Goal: Transaction & Acquisition: Purchase product/service

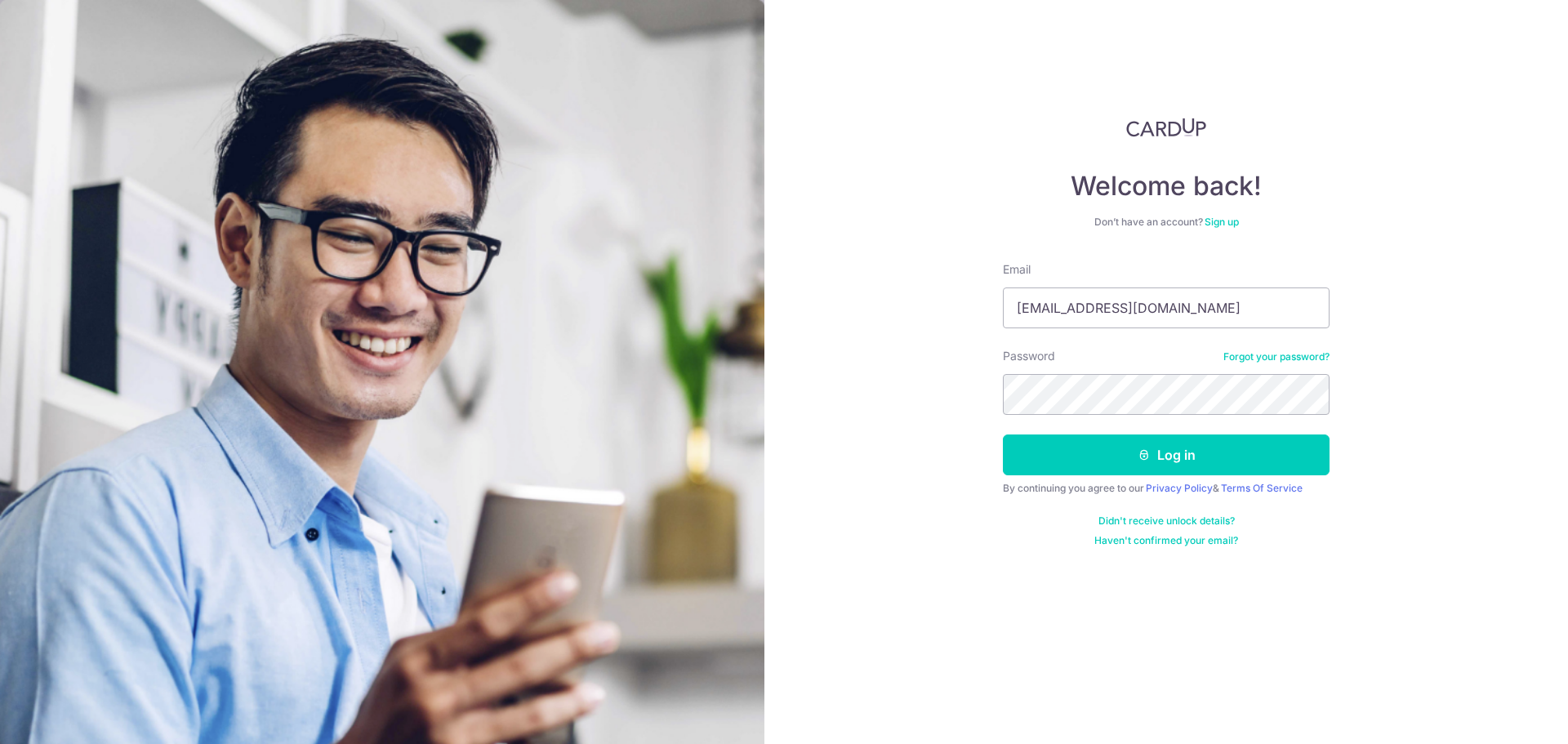
type input "[EMAIL_ADDRESS][DOMAIN_NAME]"
click at [1003, 435] on button "Log in" at bounding box center [1166, 455] width 327 height 41
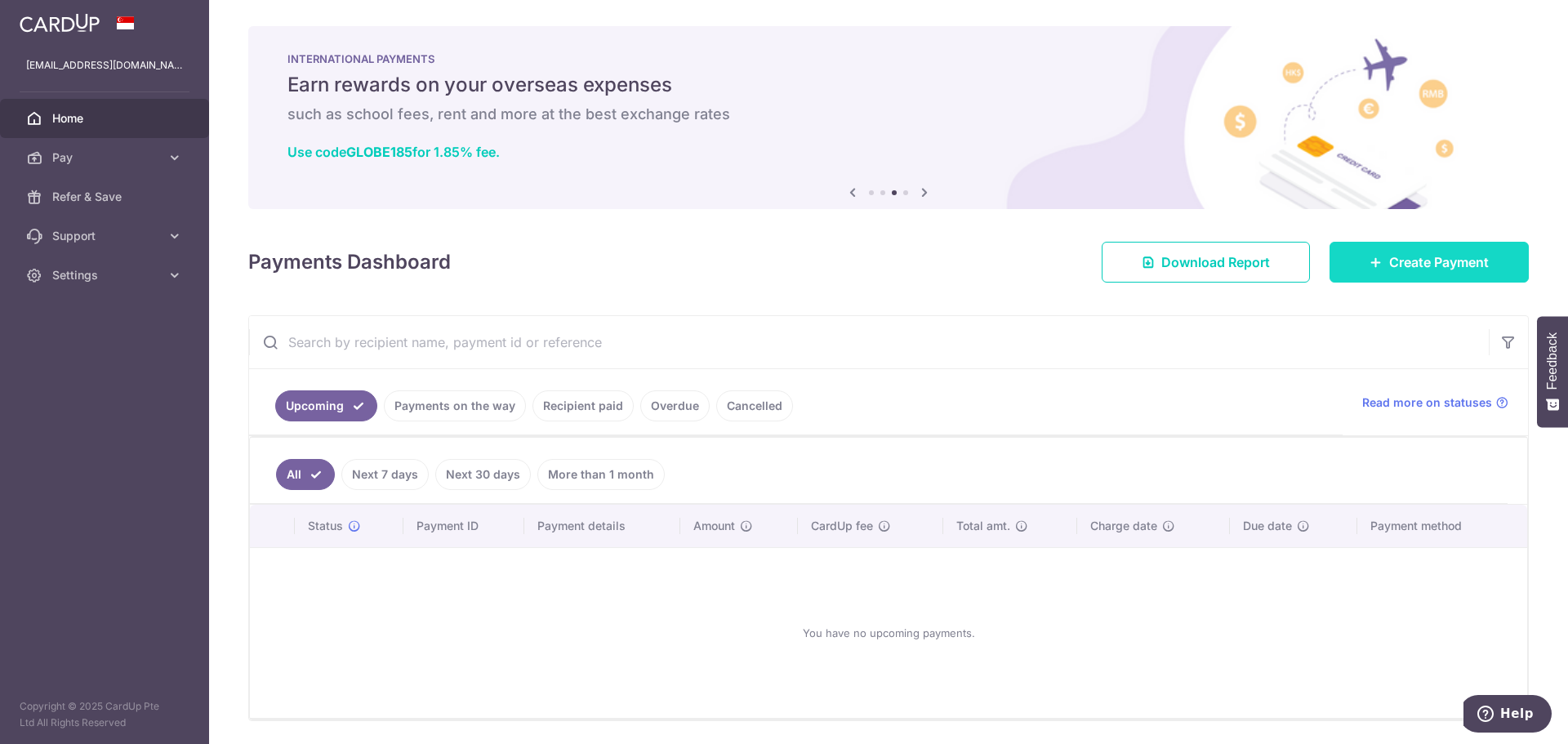
click at [1357, 261] on link "Create Payment" at bounding box center [1429, 262] width 199 height 41
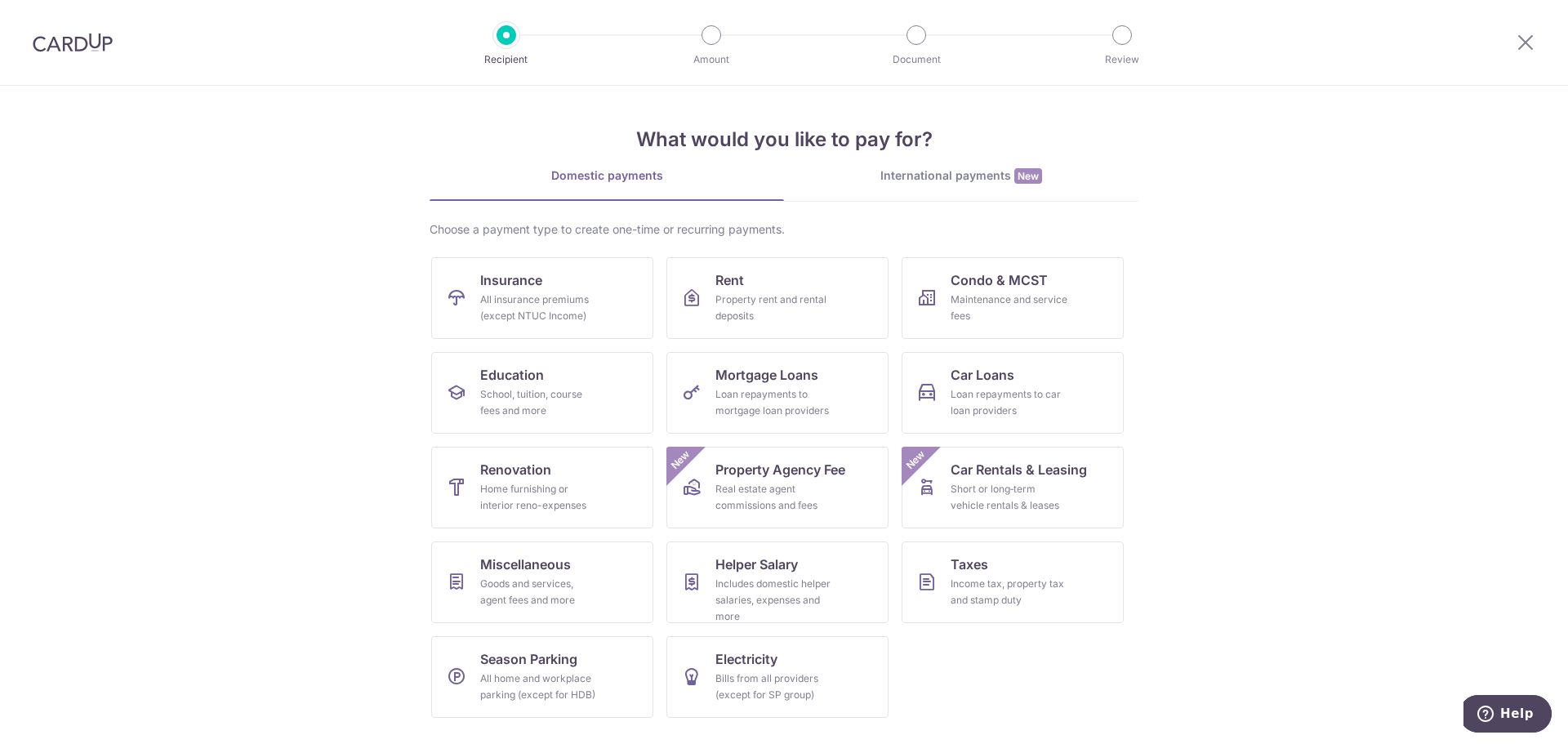
click at [95, 48] on img at bounding box center [72, 42] width 80 height 20
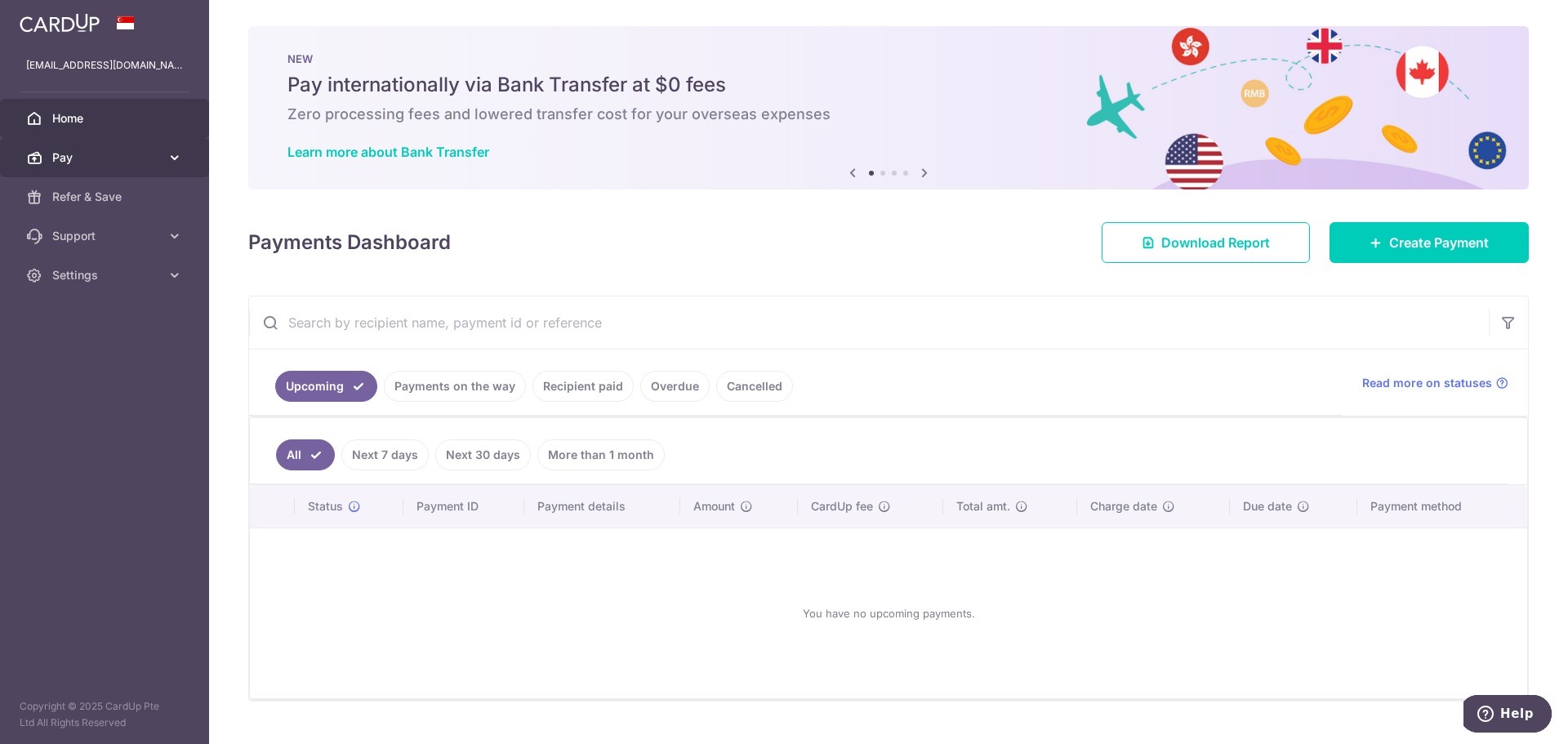
click at [172, 155] on icon at bounding box center [174, 157] width 16 height 16
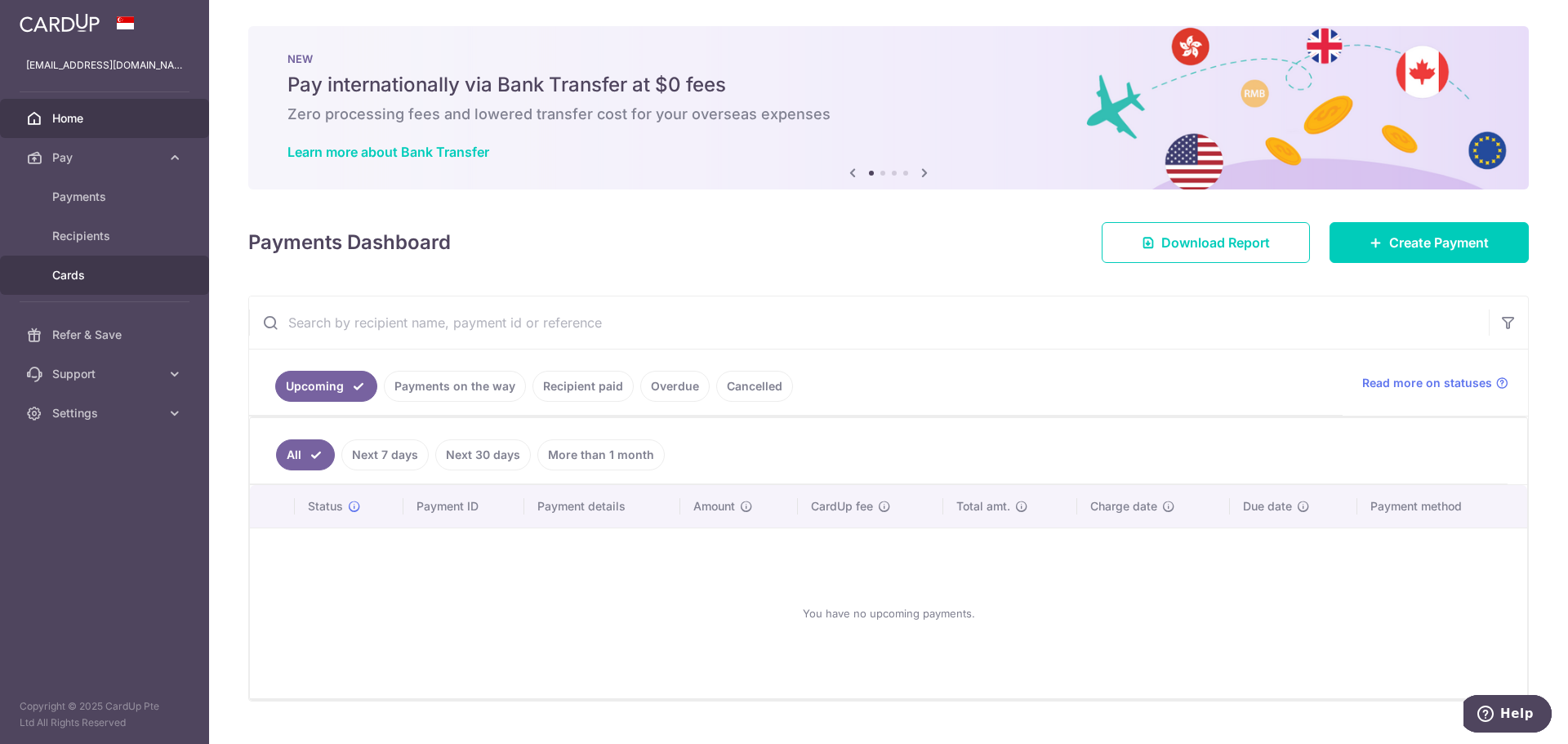
click at [76, 275] on span "Cards" at bounding box center [106, 274] width 108 height 16
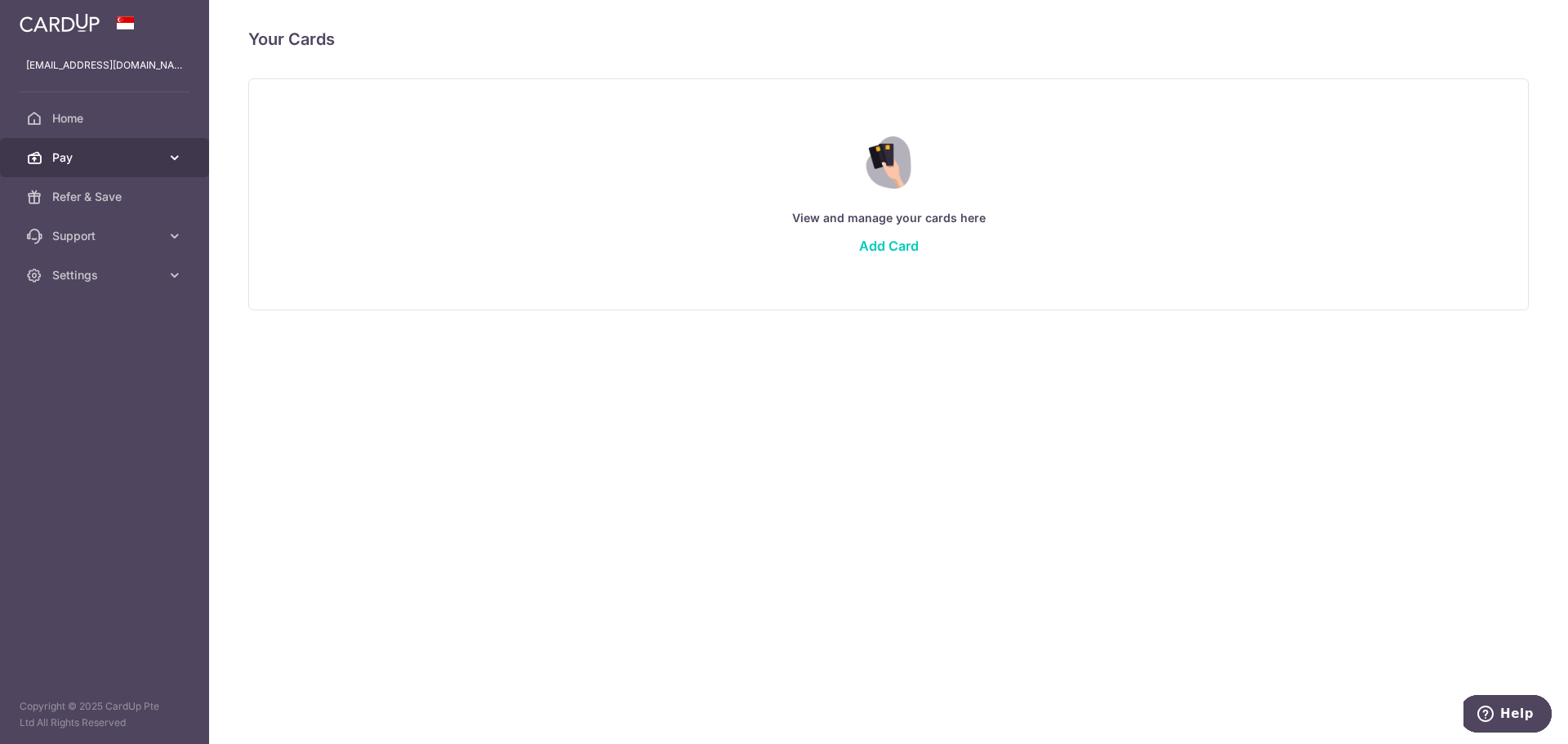
click at [176, 159] on icon at bounding box center [174, 157] width 16 height 16
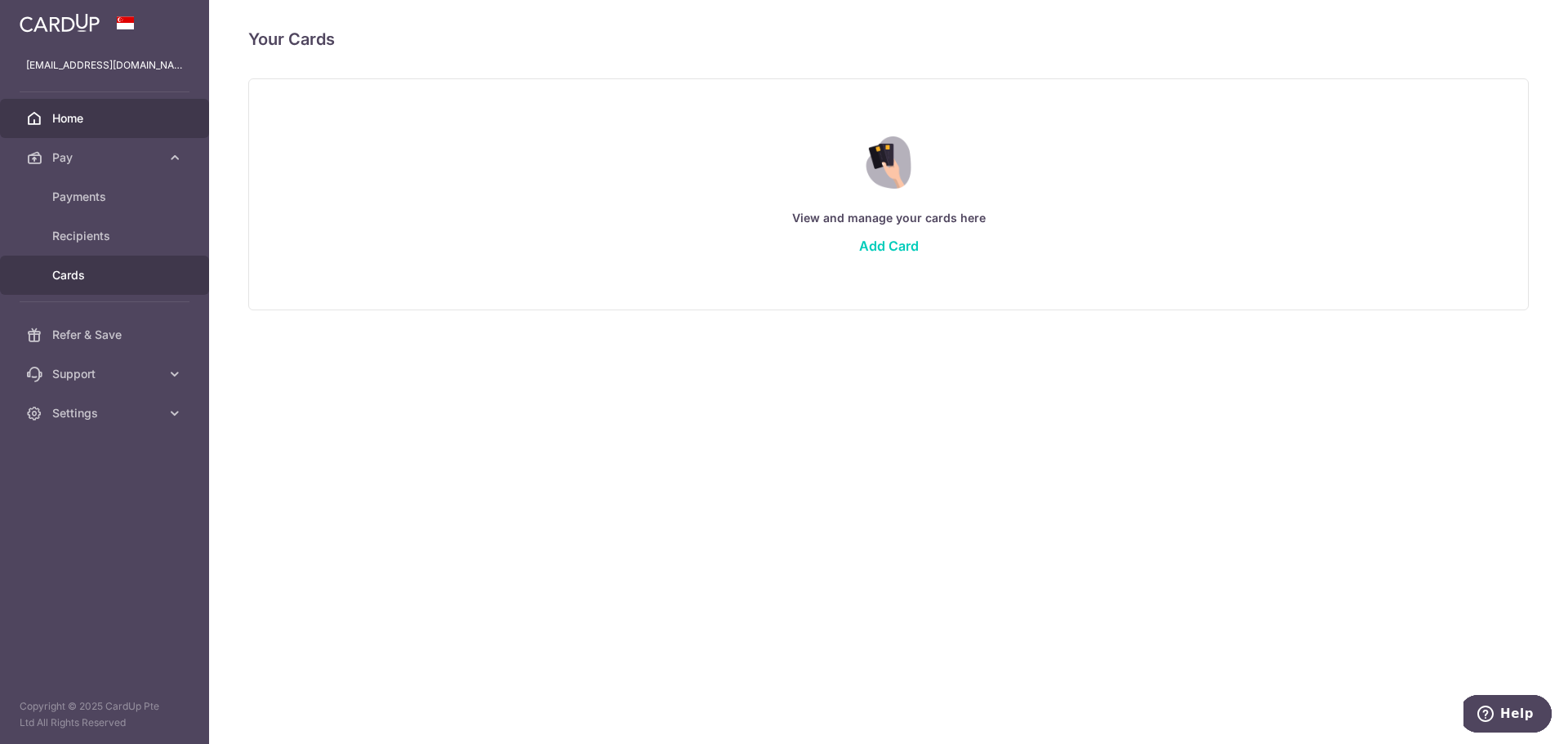
click at [69, 119] on span "Home" at bounding box center [106, 118] width 108 height 16
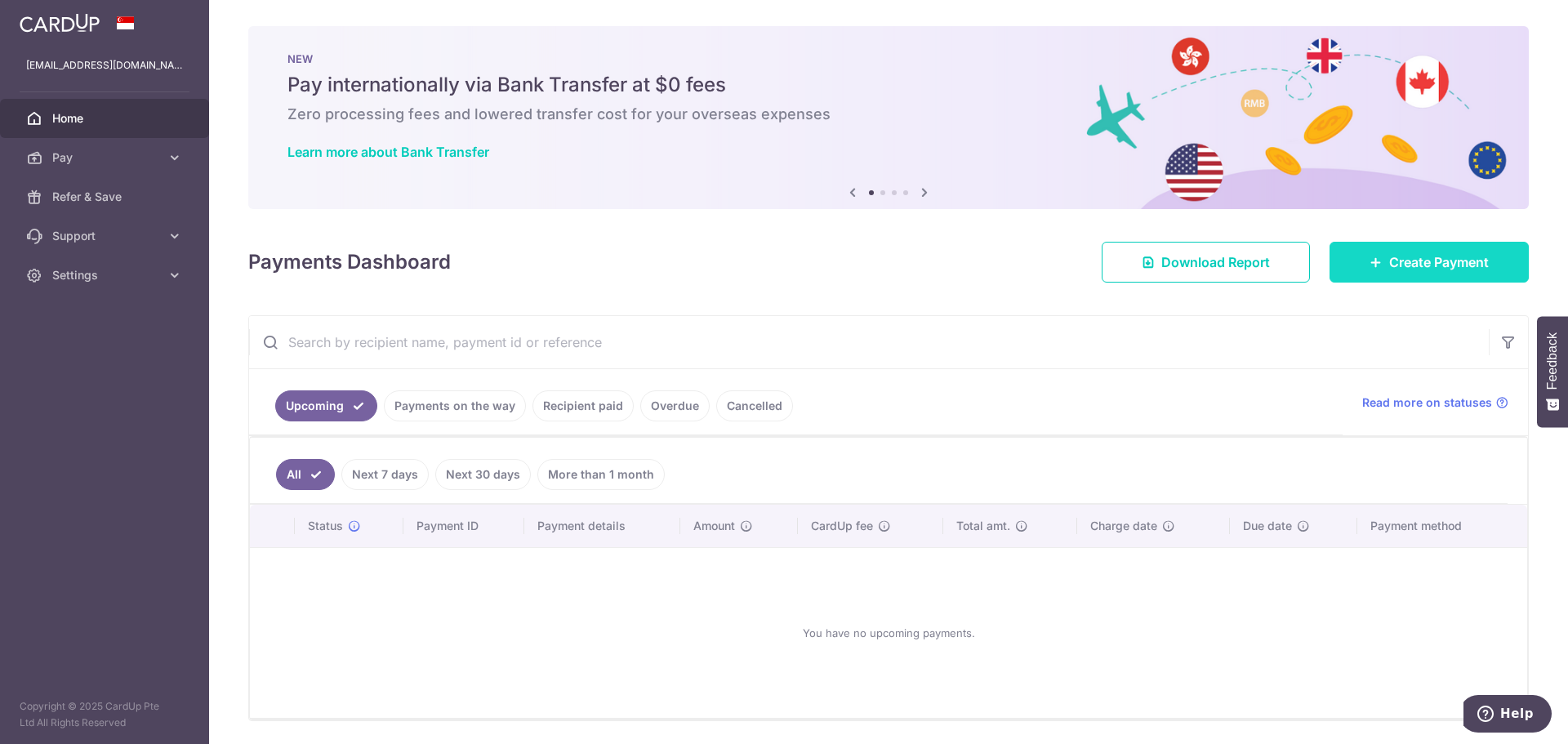
click at [1424, 249] on link "Create Payment" at bounding box center [1429, 262] width 199 height 41
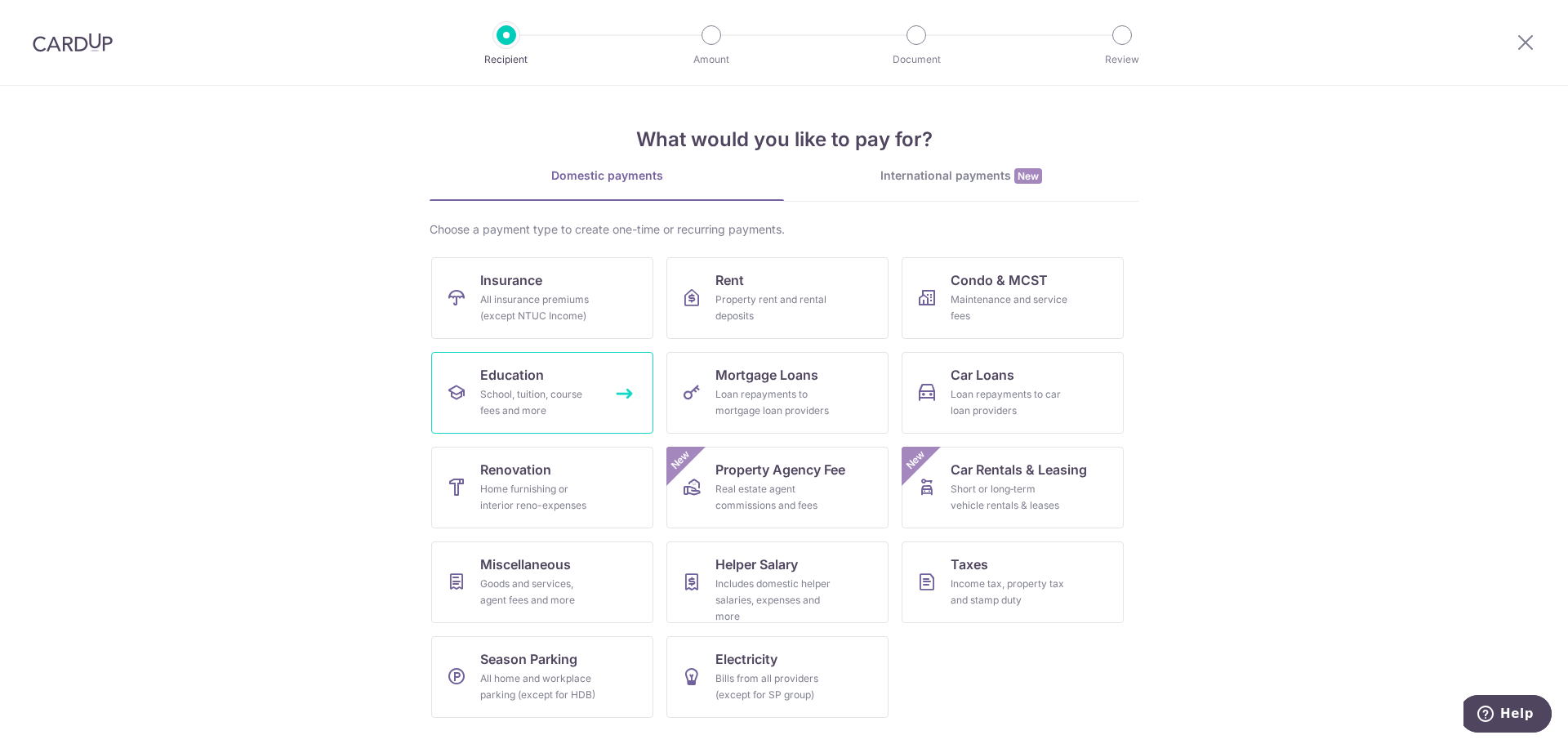
click at [526, 386] on link "Education School, tuition, course fees and more" at bounding box center [542, 393] width 222 height 81
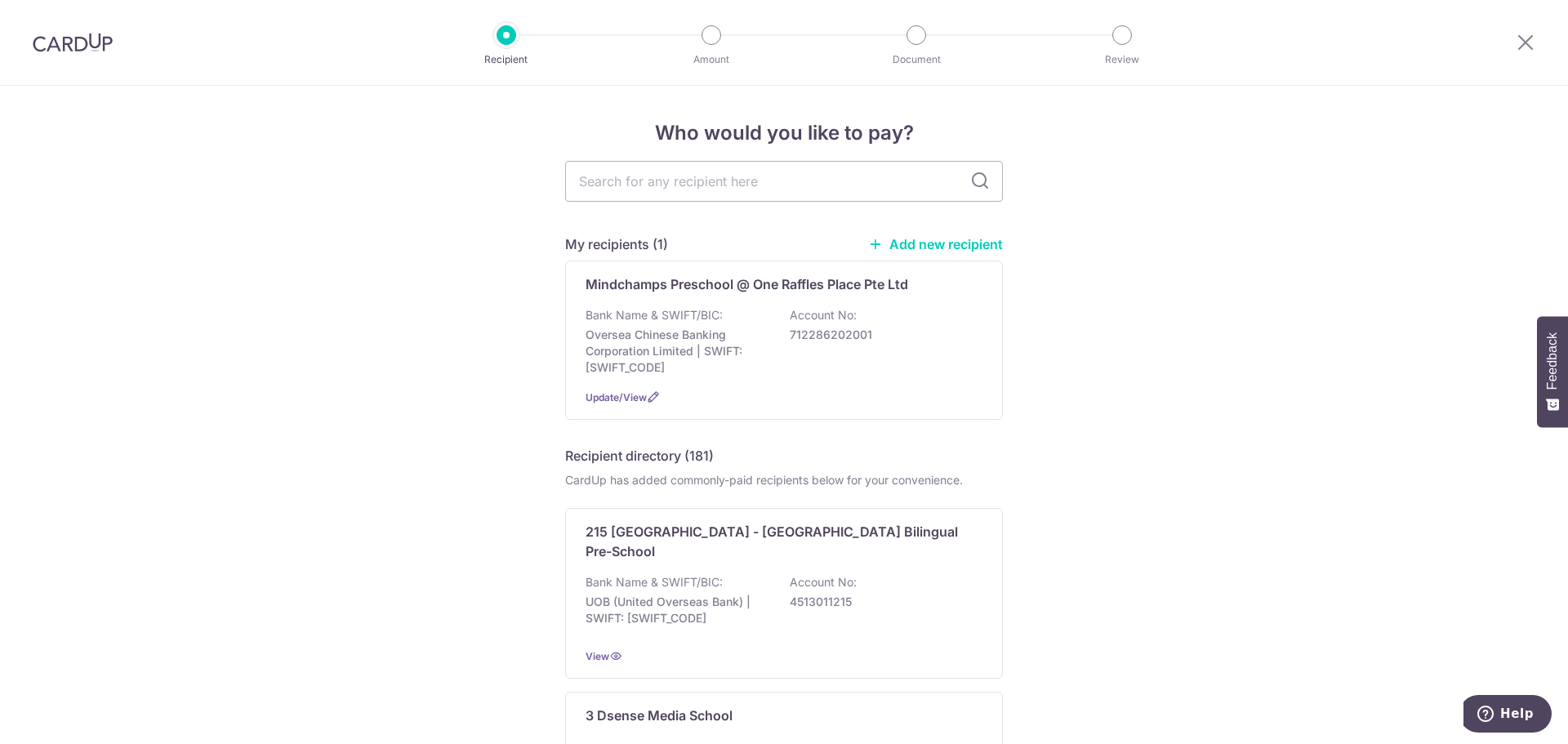
click at [955, 242] on link "Add new recipient" at bounding box center [935, 243] width 135 height 16
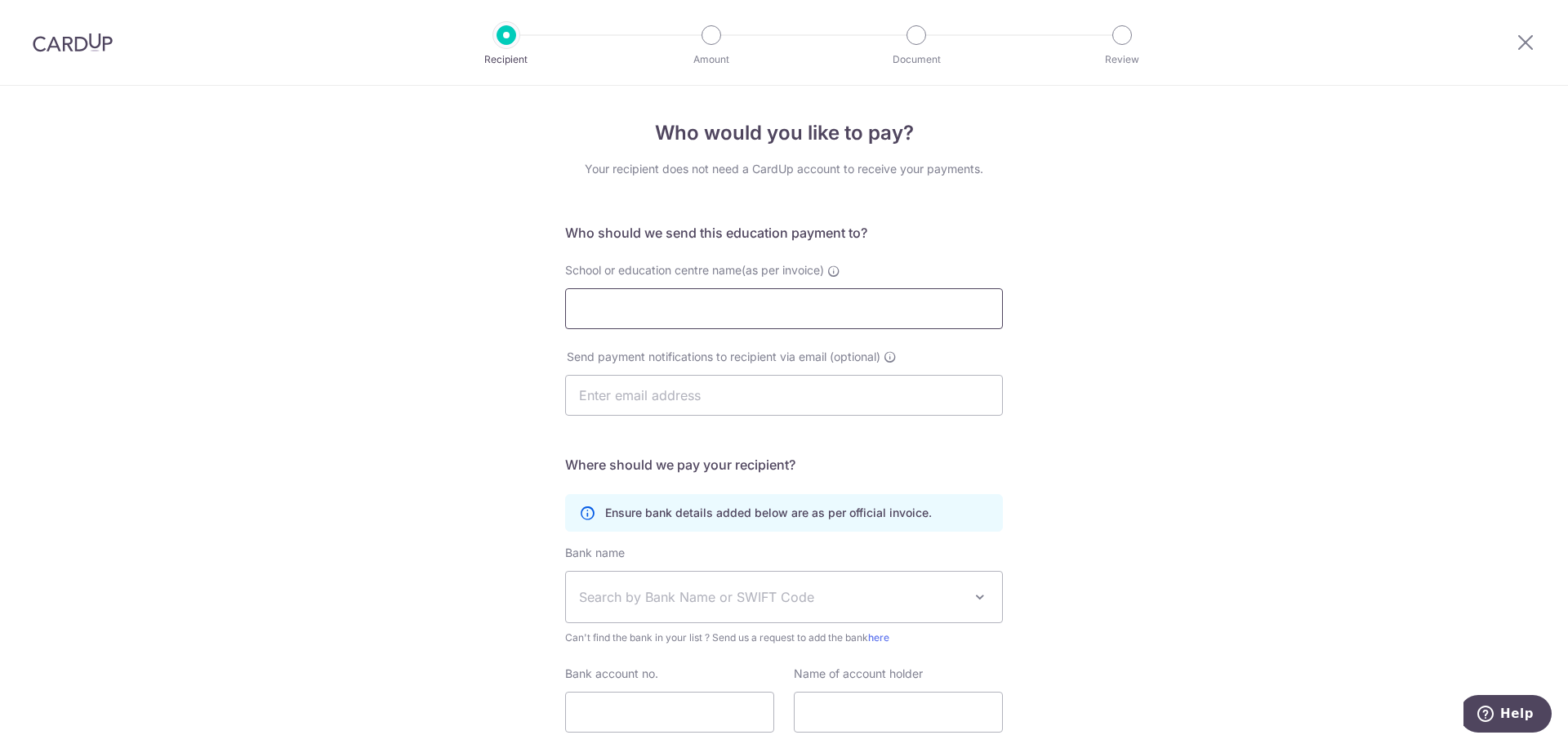
click at [886, 308] on input "School or education centre name(as per invoice)" at bounding box center [784, 309] width 438 height 41
type input "The Music Circle Pte Ltd"
click at [844, 399] on input "text" at bounding box center [784, 395] width 438 height 41
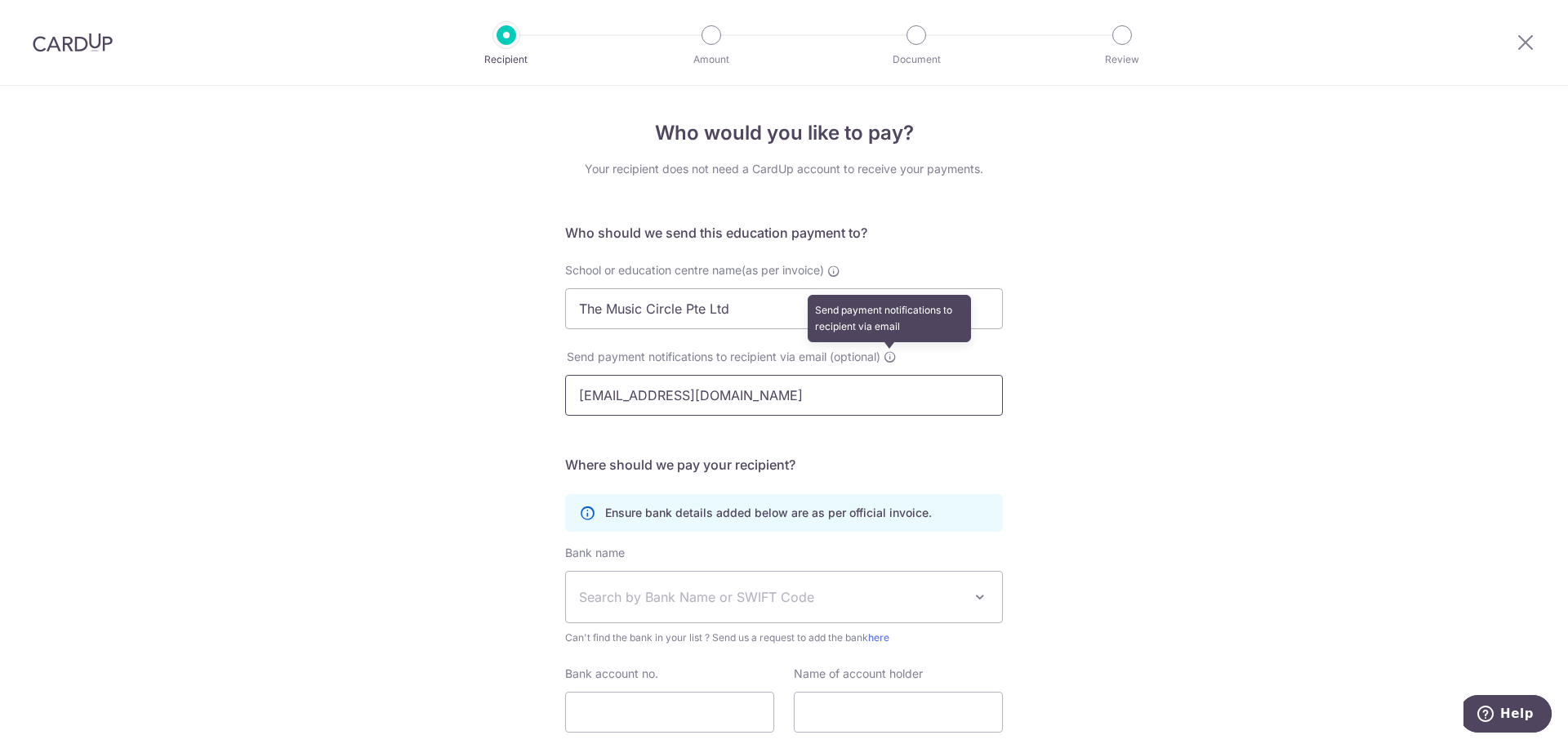
type input "niki.fw@gmail.com"
click at [886, 360] on icon at bounding box center [890, 357] width 13 height 13
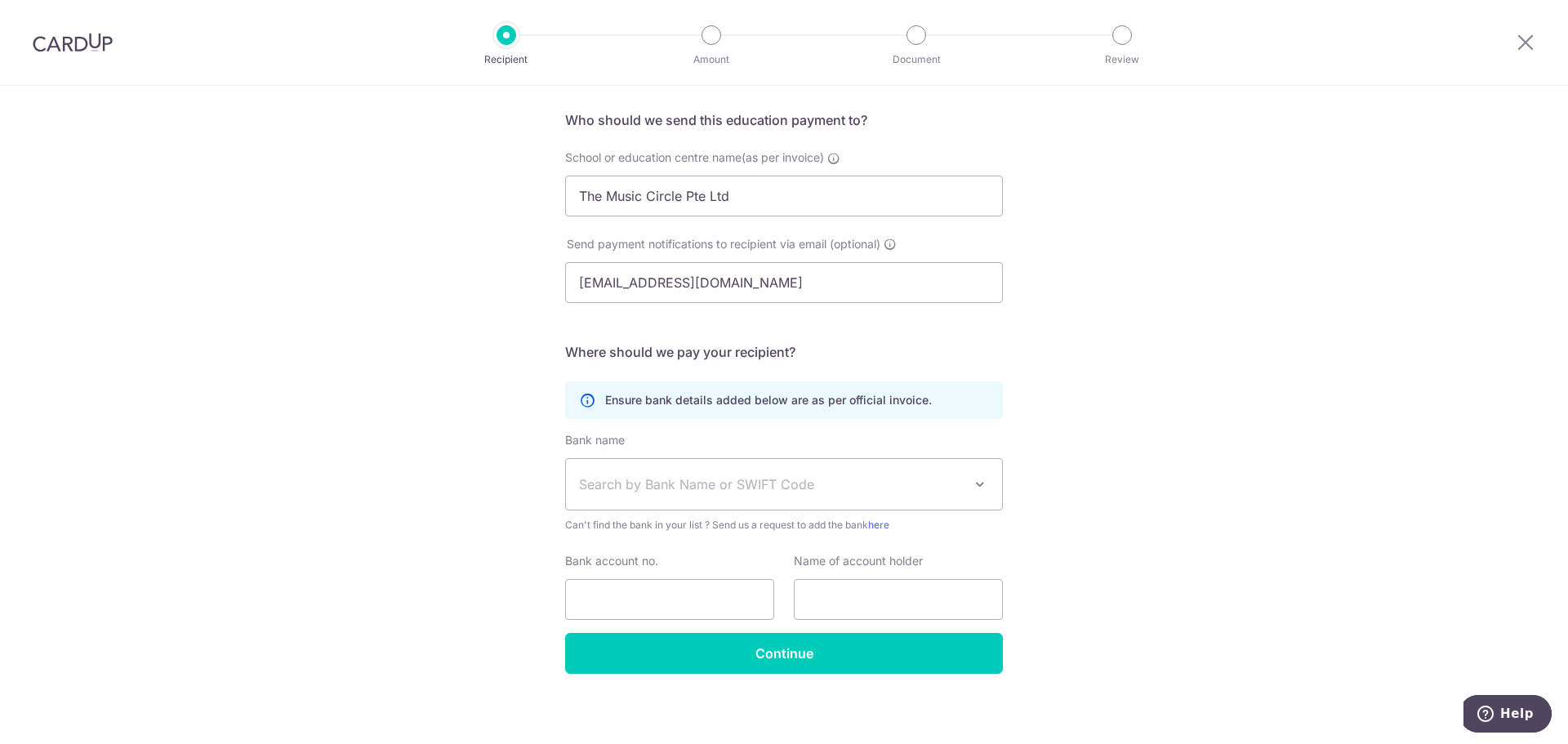
scroll to position [119, 0]
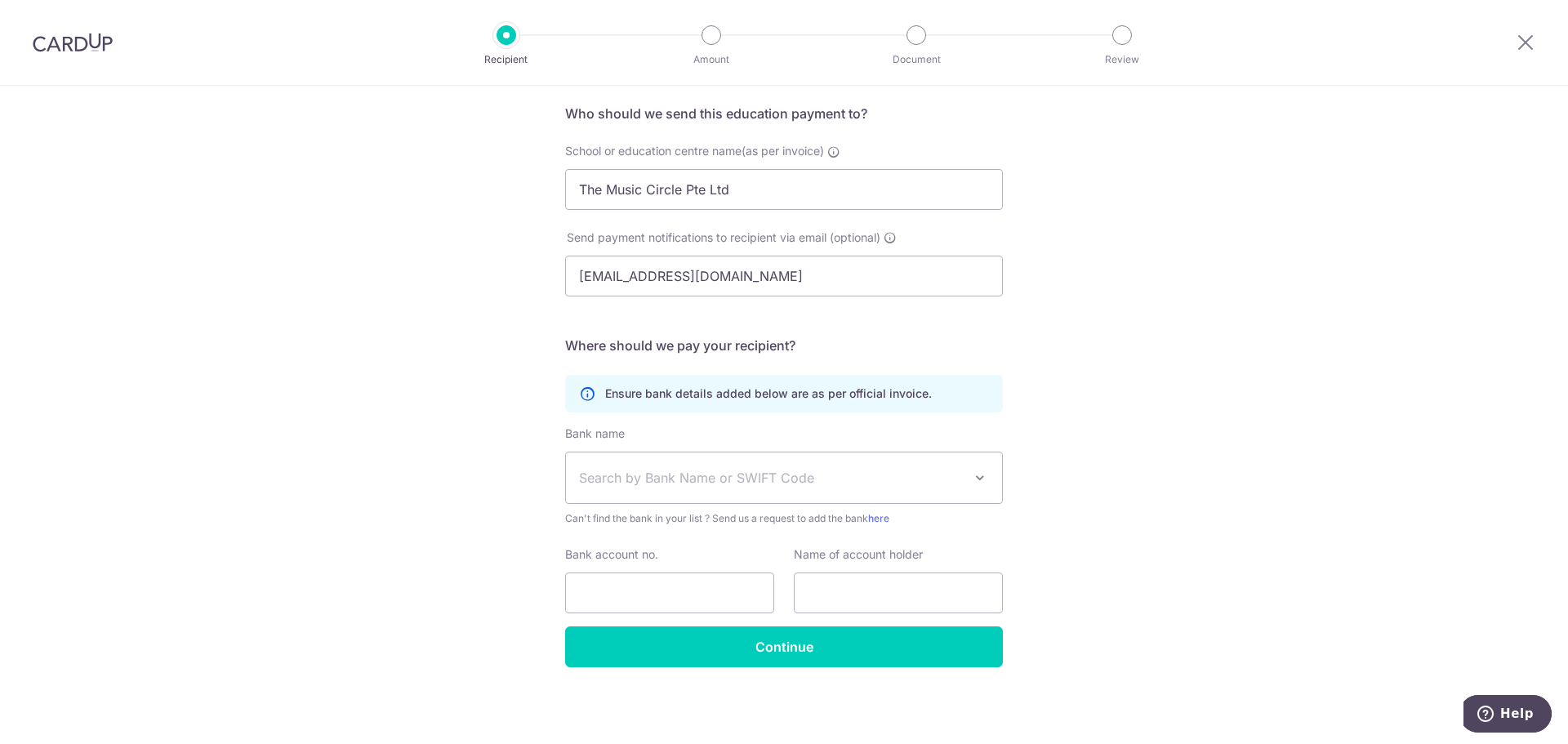
click at [856, 480] on span "Search by Bank Name or SWIFT Code" at bounding box center [771, 477] width 384 height 20
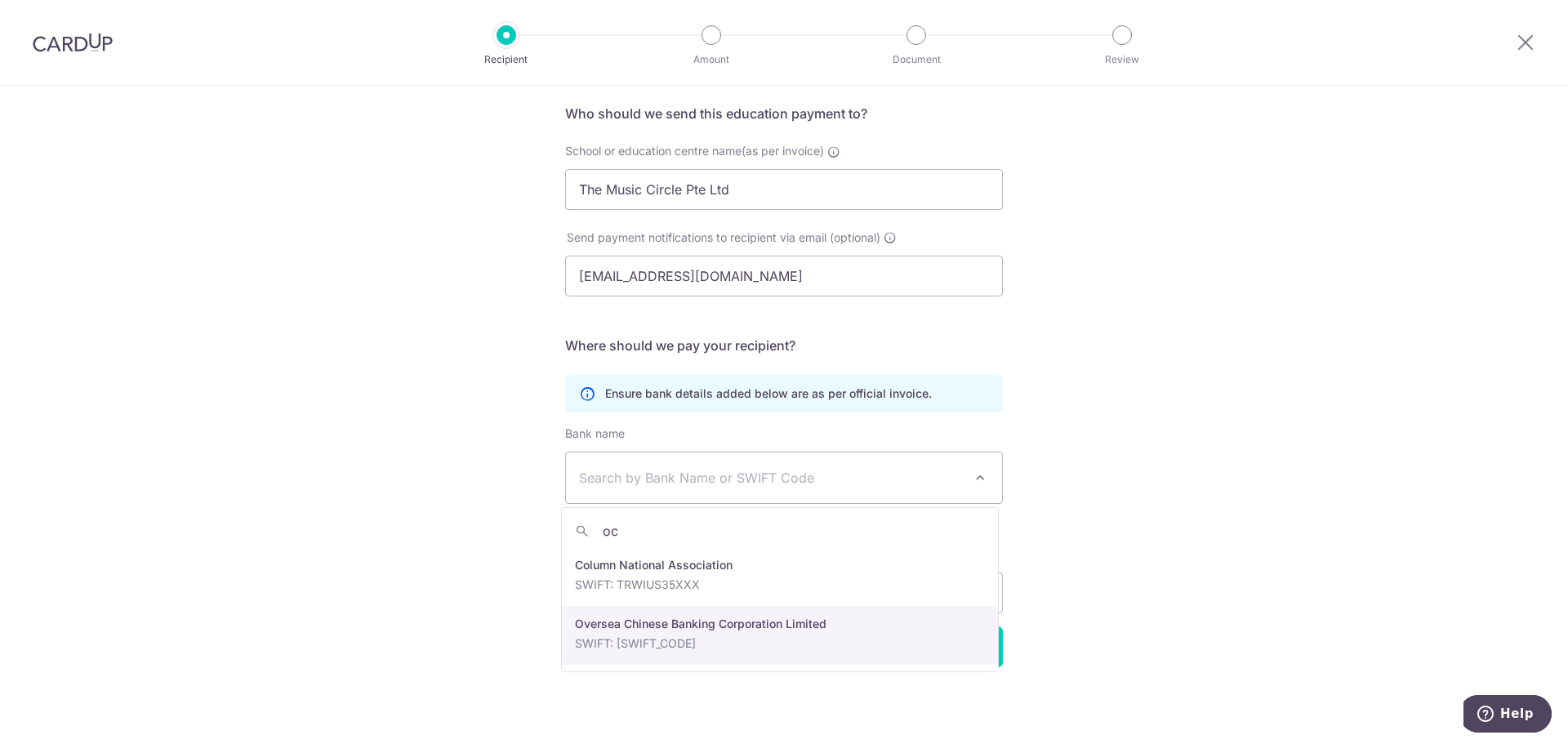
type input "oc"
select select "12"
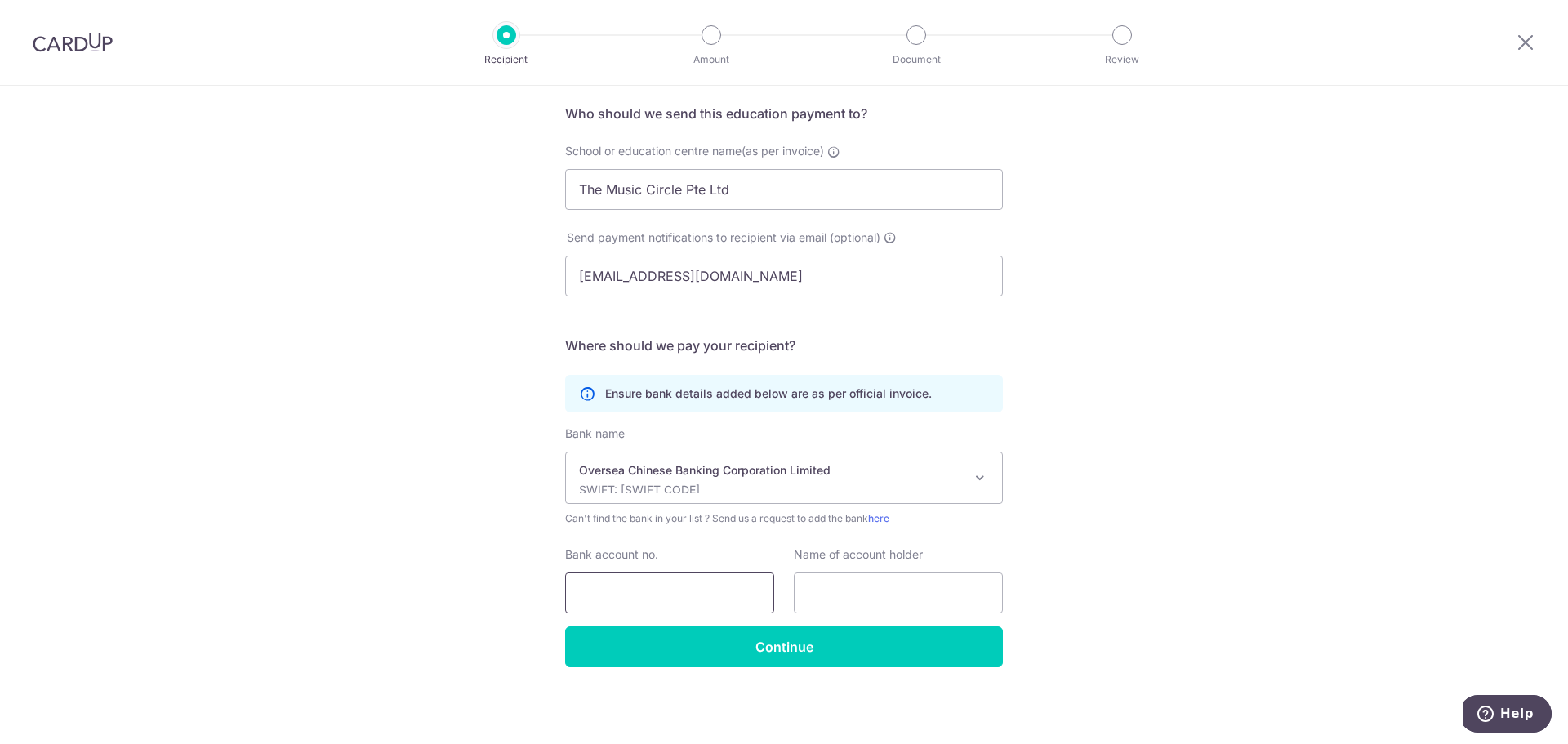
click at [743, 606] on input "Bank account no." at bounding box center [670, 593] width 209 height 41
type input "689843290001"
drag, startPoint x: 766, startPoint y: 189, endPoint x: 438, endPoint y: 187, distance: 328.0
click at [438, 187] on div "Who would you like to pay? Your recipient does not need a CardUp account to rec…" at bounding box center [784, 355] width 1568 height 777
click at [930, 603] on input "text" at bounding box center [898, 593] width 209 height 41
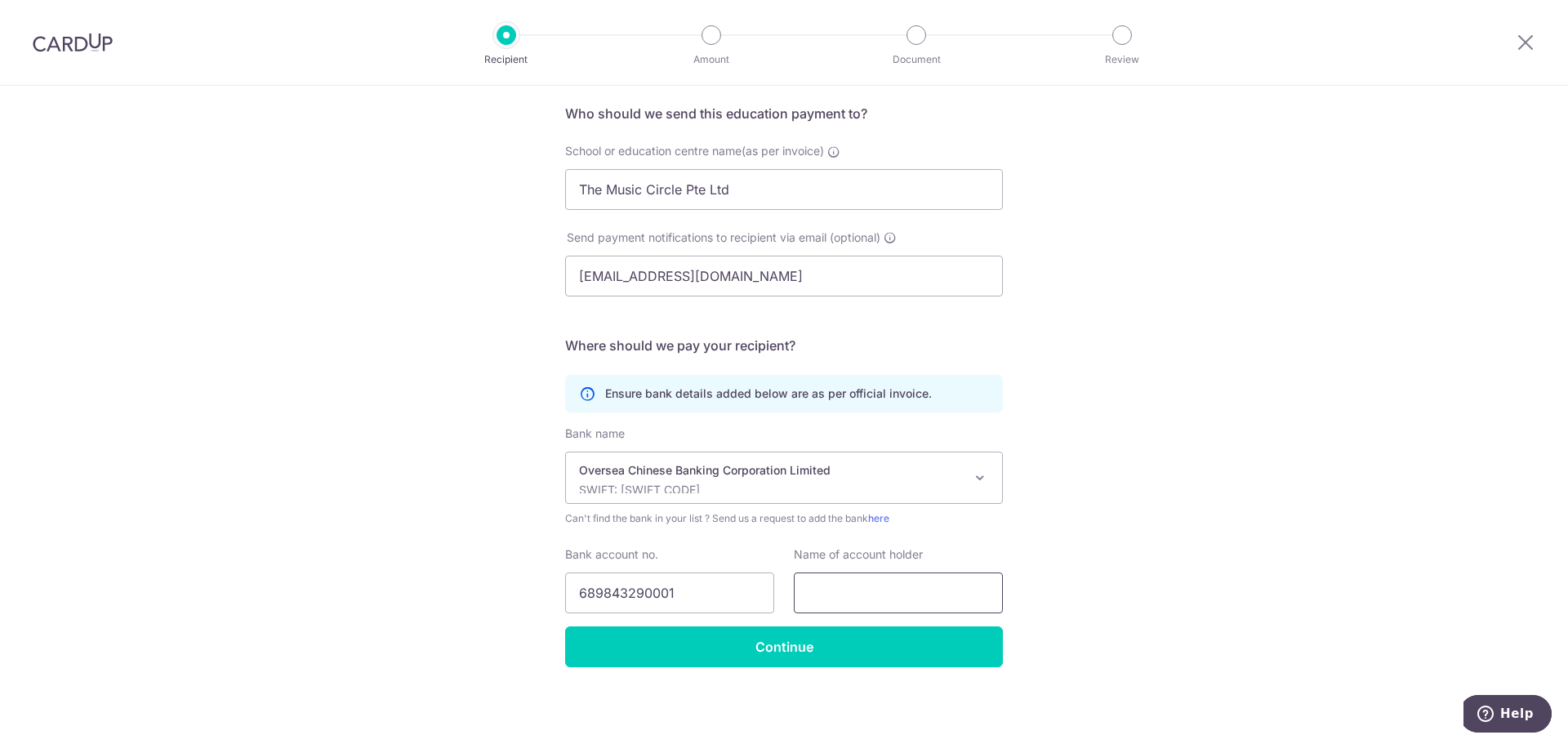
paste input "The Music Circle Pte Ltd"
type input "The Music Circle Pte Ltd"
click at [611, 589] on input "689843290001" at bounding box center [670, 593] width 209 height 41
click at [590, 594] on input "689843290001" at bounding box center [670, 593] width 209 height 41
click at [610, 594] on input "689843290001" at bounding box center [670, 593] width 209 height 41
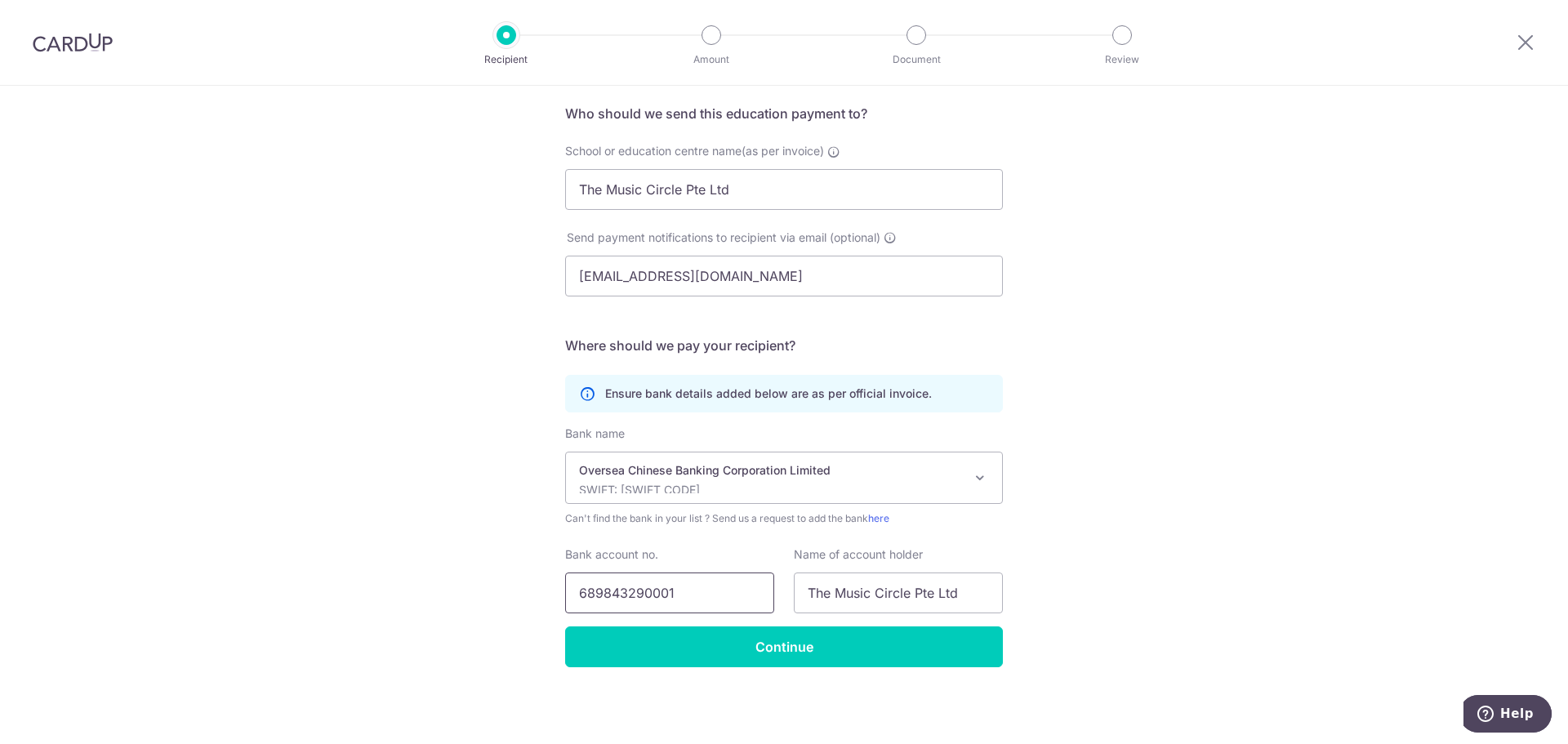
click at [640, 594] on input "689843290001" at bounding box center [670, 593] width 209 height 41
click at [696, 597] on input "689843290001" at bounding box center [670, 593] width 209 height 41
click at [778, 651] on input "Continue" at bounding box center [784, 647] width 438 height 41
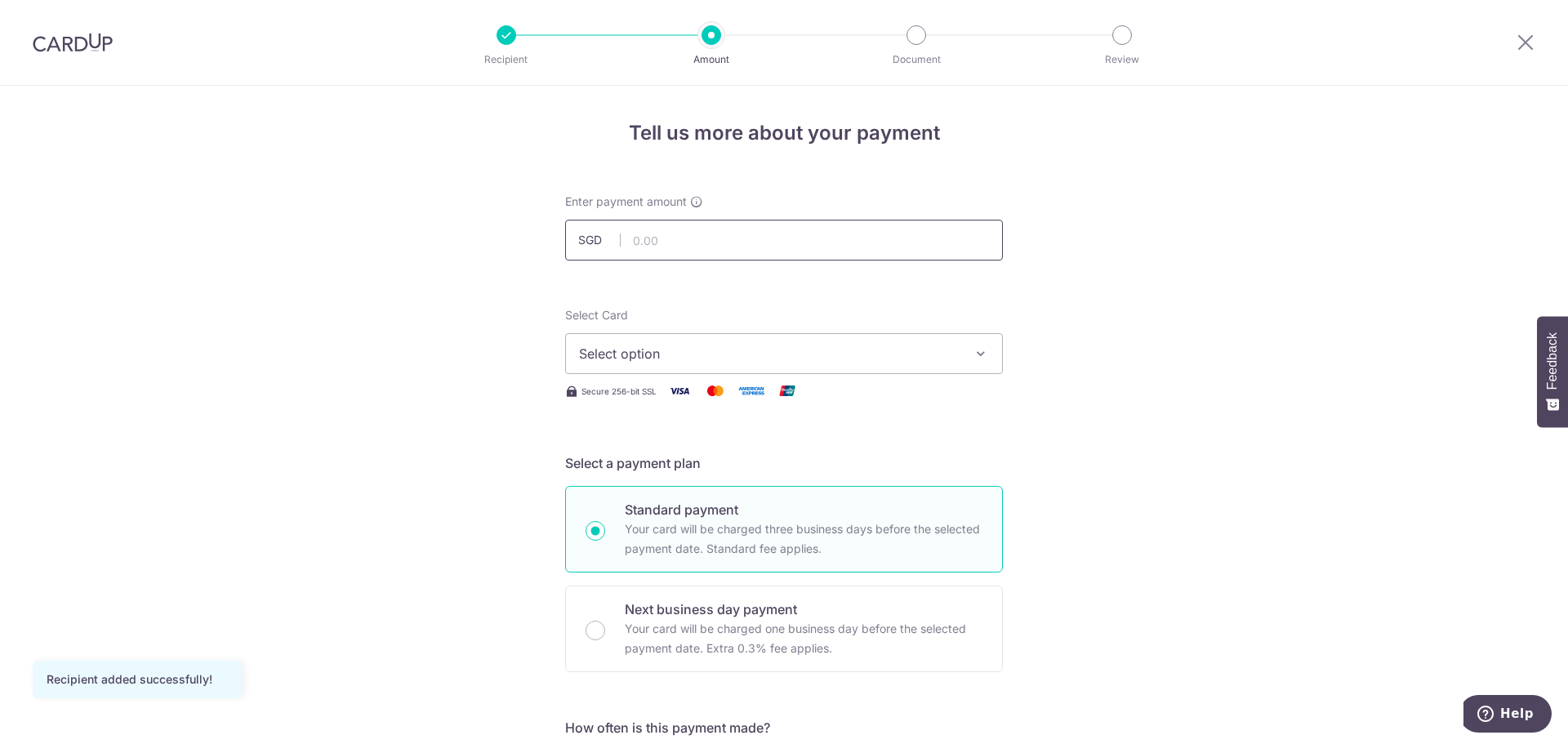
click at [746, 243] on input "text" at bounding box center [784, 240] width 438 height 41
type input "265.00"
click at [766, 352] on span "Select option" at bounding box center [769, 353] width 381 height 20
click at [731, 393] on span "Add credit card" at bounding box center [799, 399] width 381 height 16
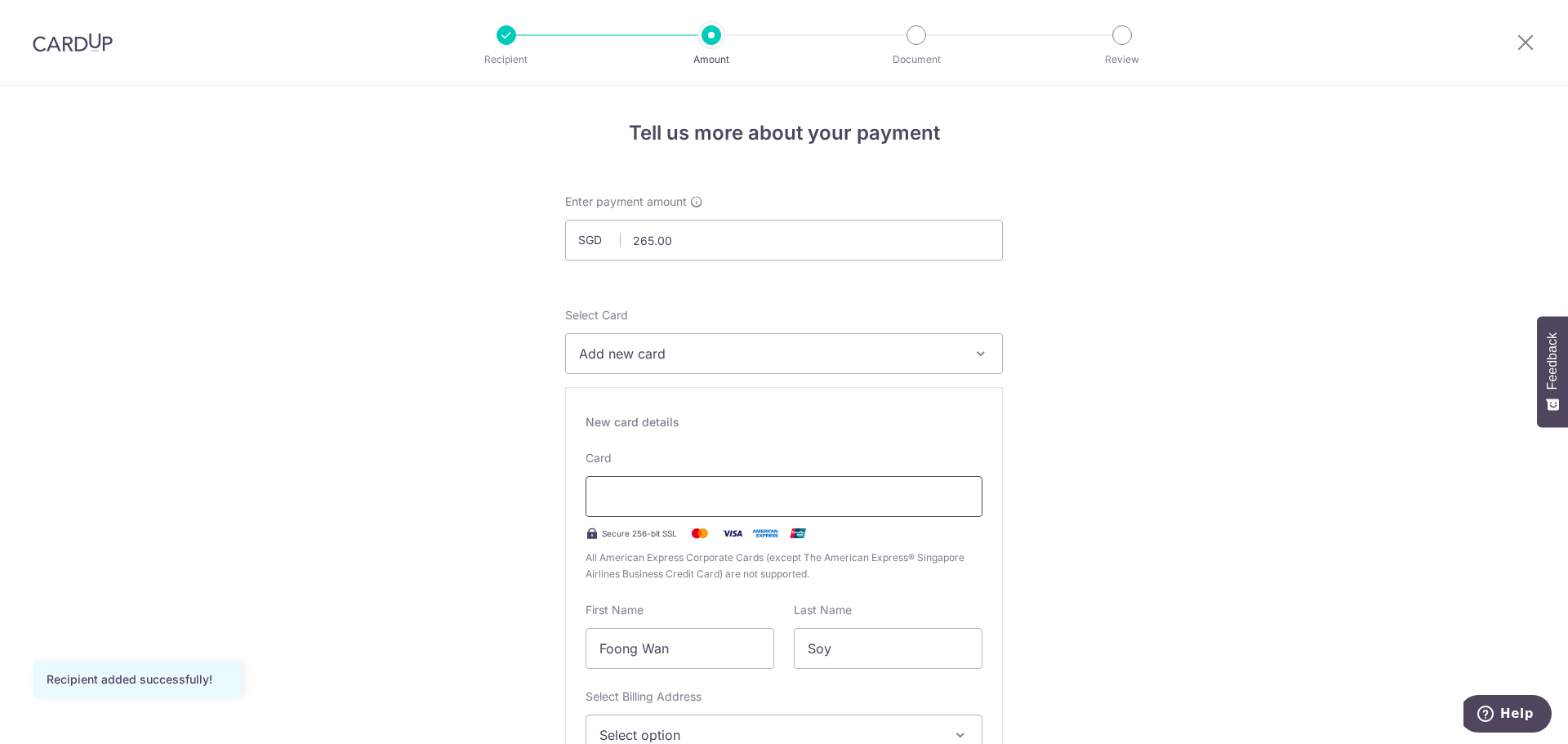
click at [742, 485] on div at bounding box center [784, 496] width 397 height 41
drag, startPoint x: 719, startPoint y: 651, endPoint x: 563, endPoint y: 654, distance: 156.0
click at [565, 654] on div "New card details Card Secure 256-bit SSL All American Express Corporate Cards (…" at bounding box center [784, 621] width 438 height 469
type input "Juin Yit"
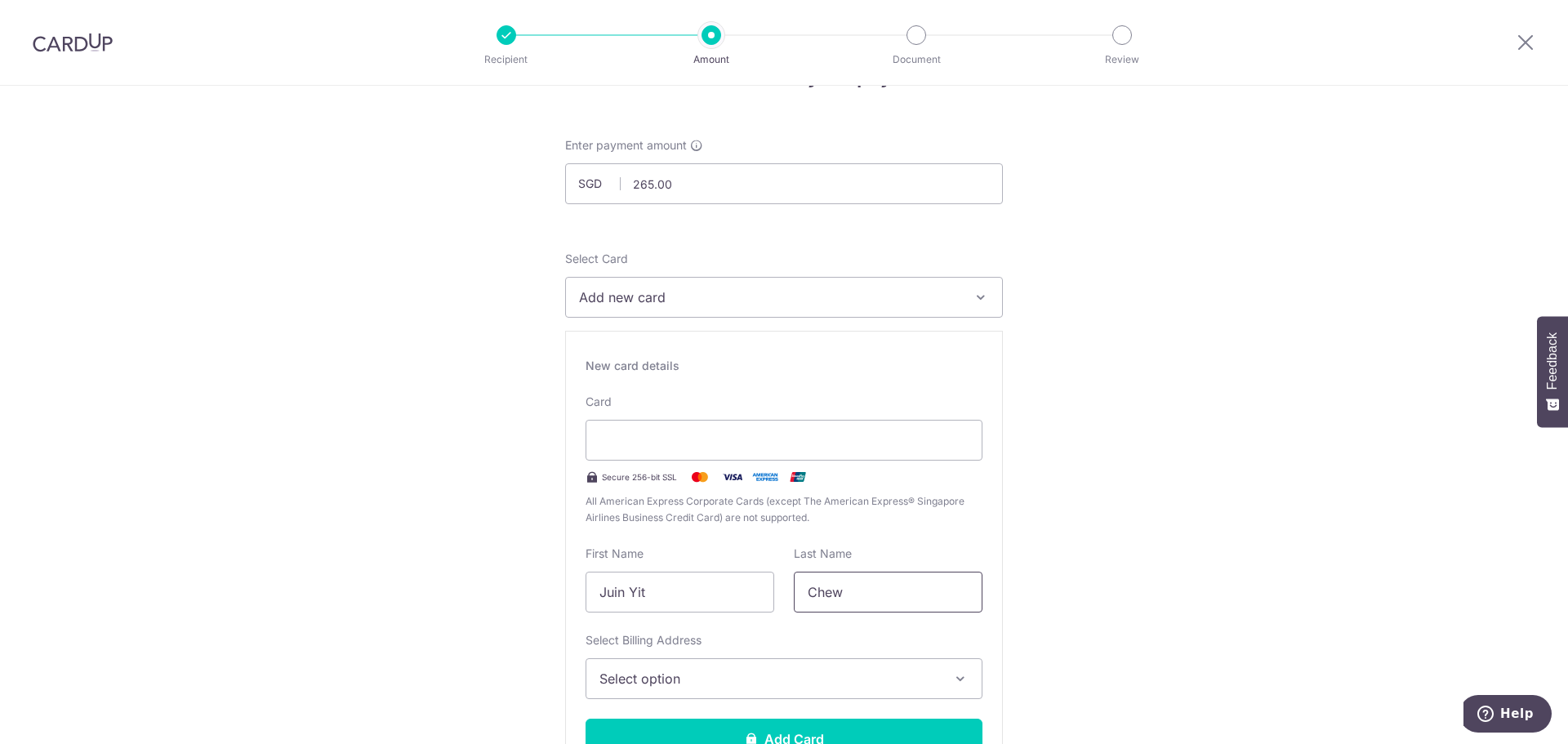
scroll to position [81, 0]
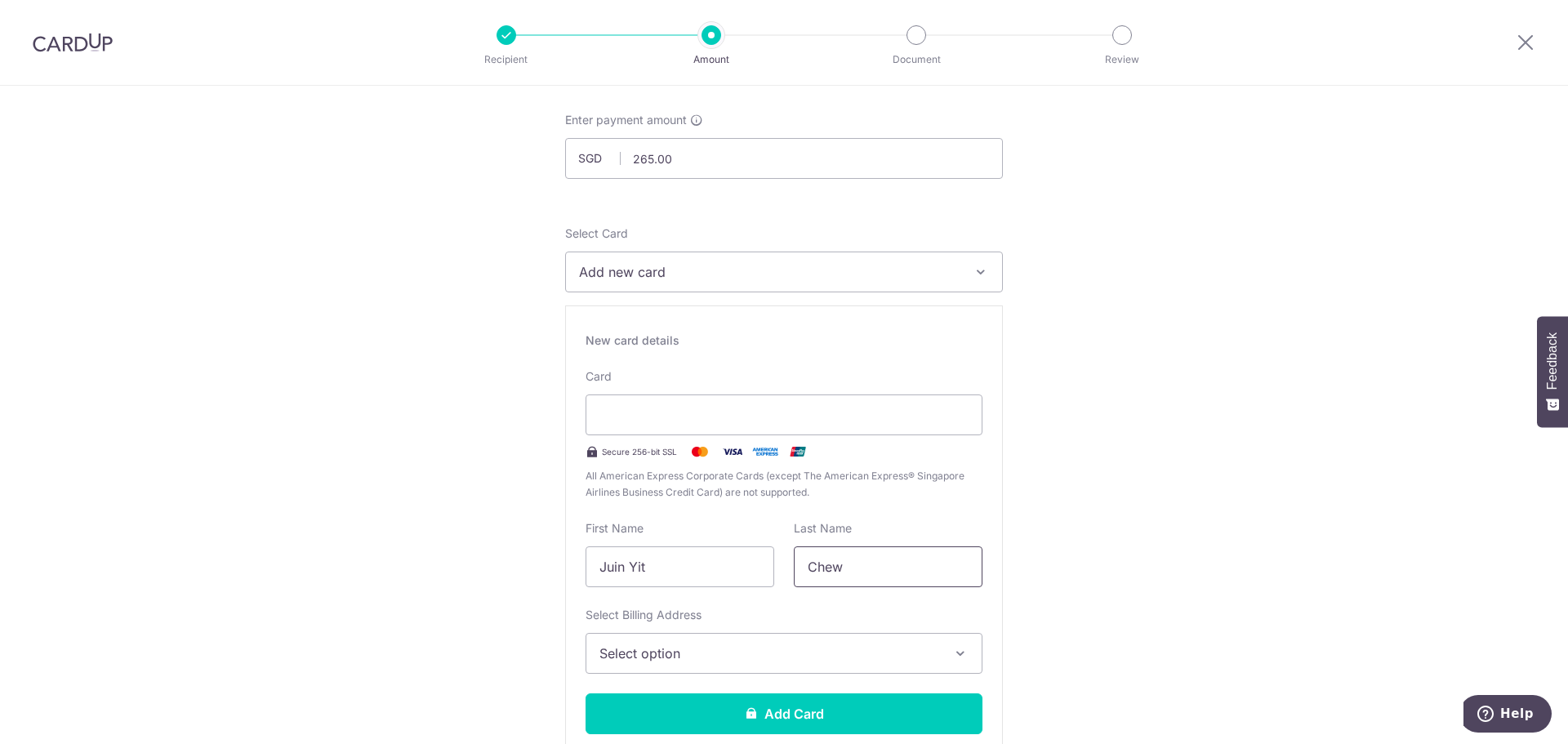
type input "Chew"
click at [609, 663] on button "Select option" at bounding box center [784, 653] width 397 height 41
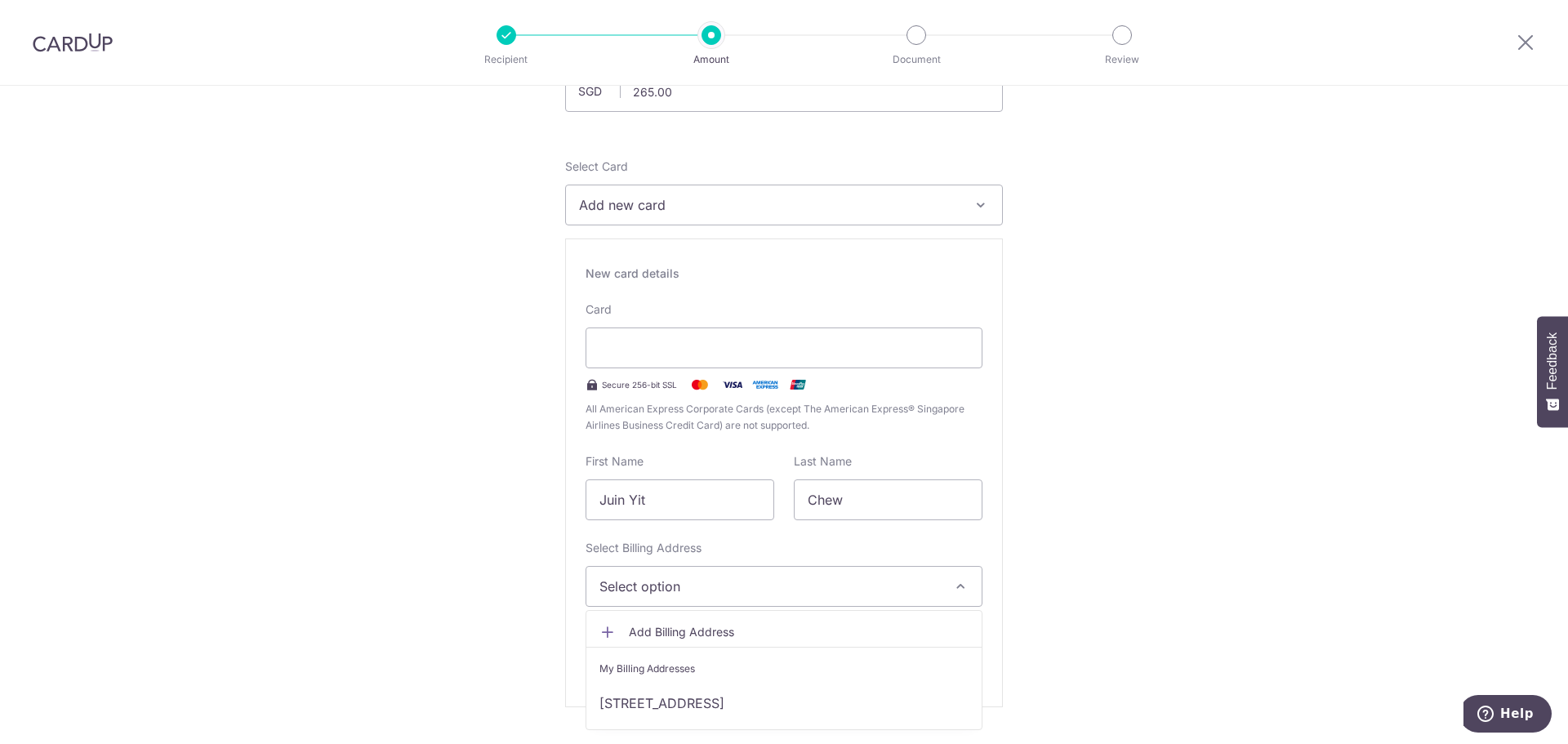
scroll to position [245, 0]
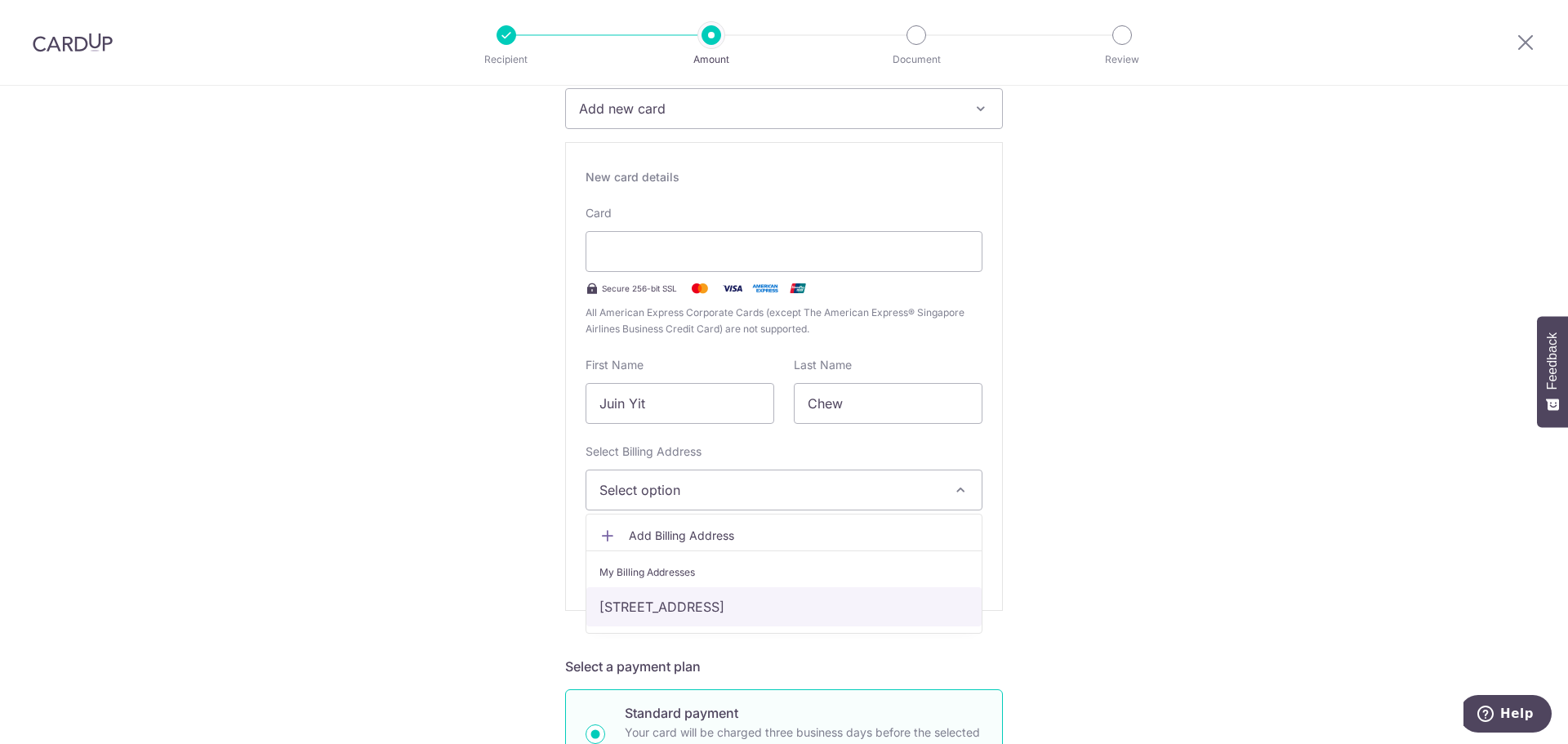
click at [932, 604] on link "04-24, 9 Leedon Heights, Singapore, Singapore, Singapore-267954" at bounding box center [784, 607] width 395 height 39
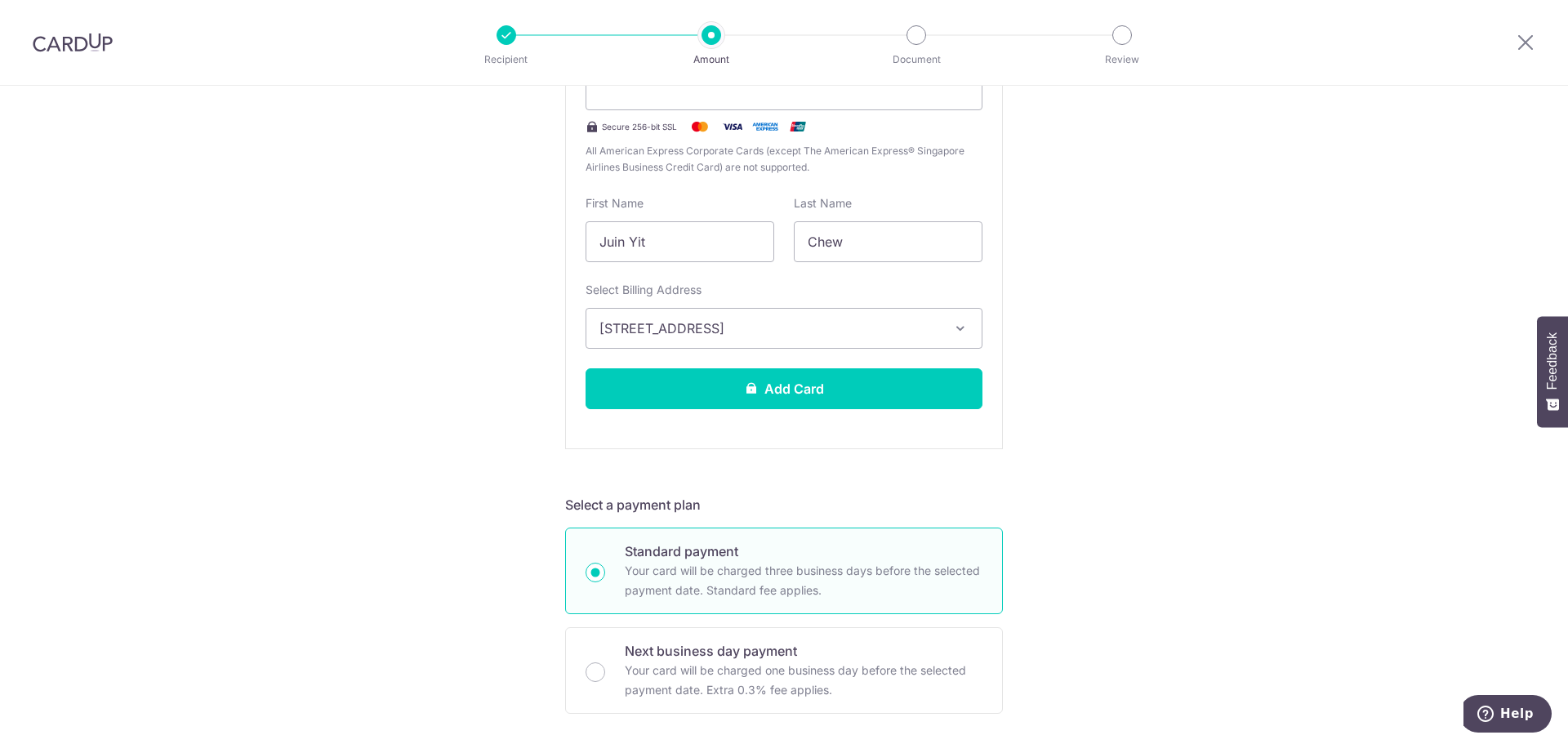
scroll to position [408, 0]
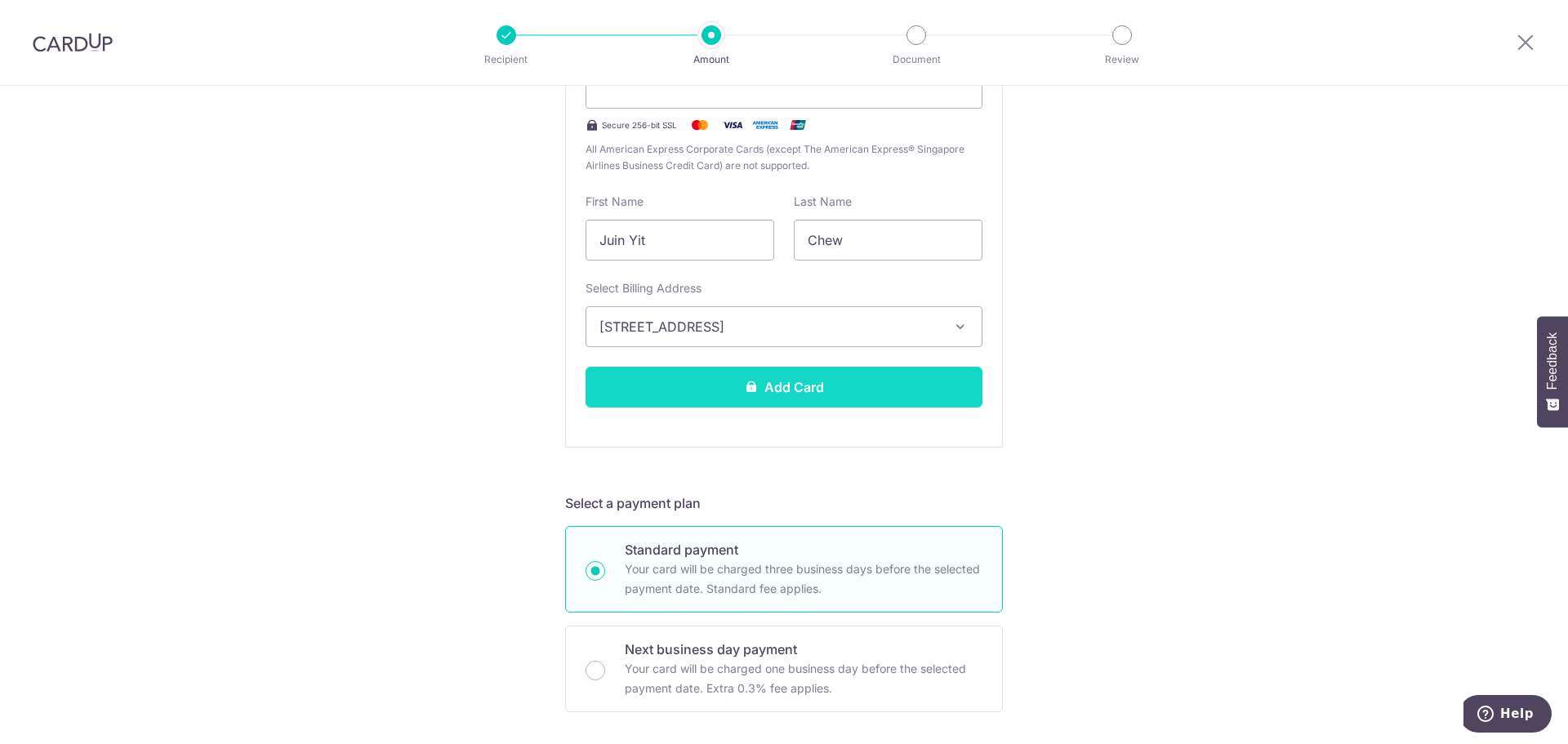
click at [777, 389] on button "Add Card" at bounding box center [784, 387] width 397 height 41
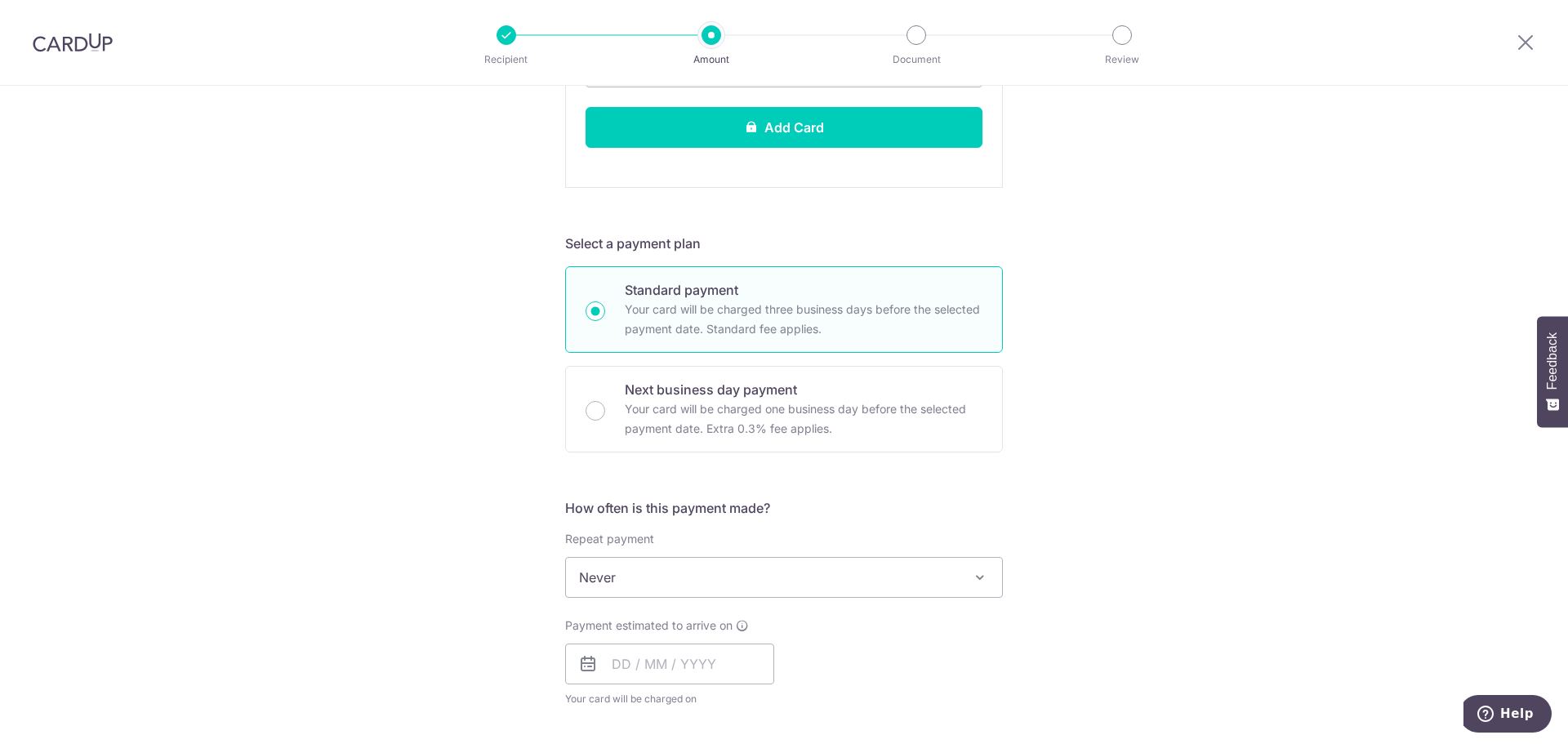
scroll to position [676, 0]
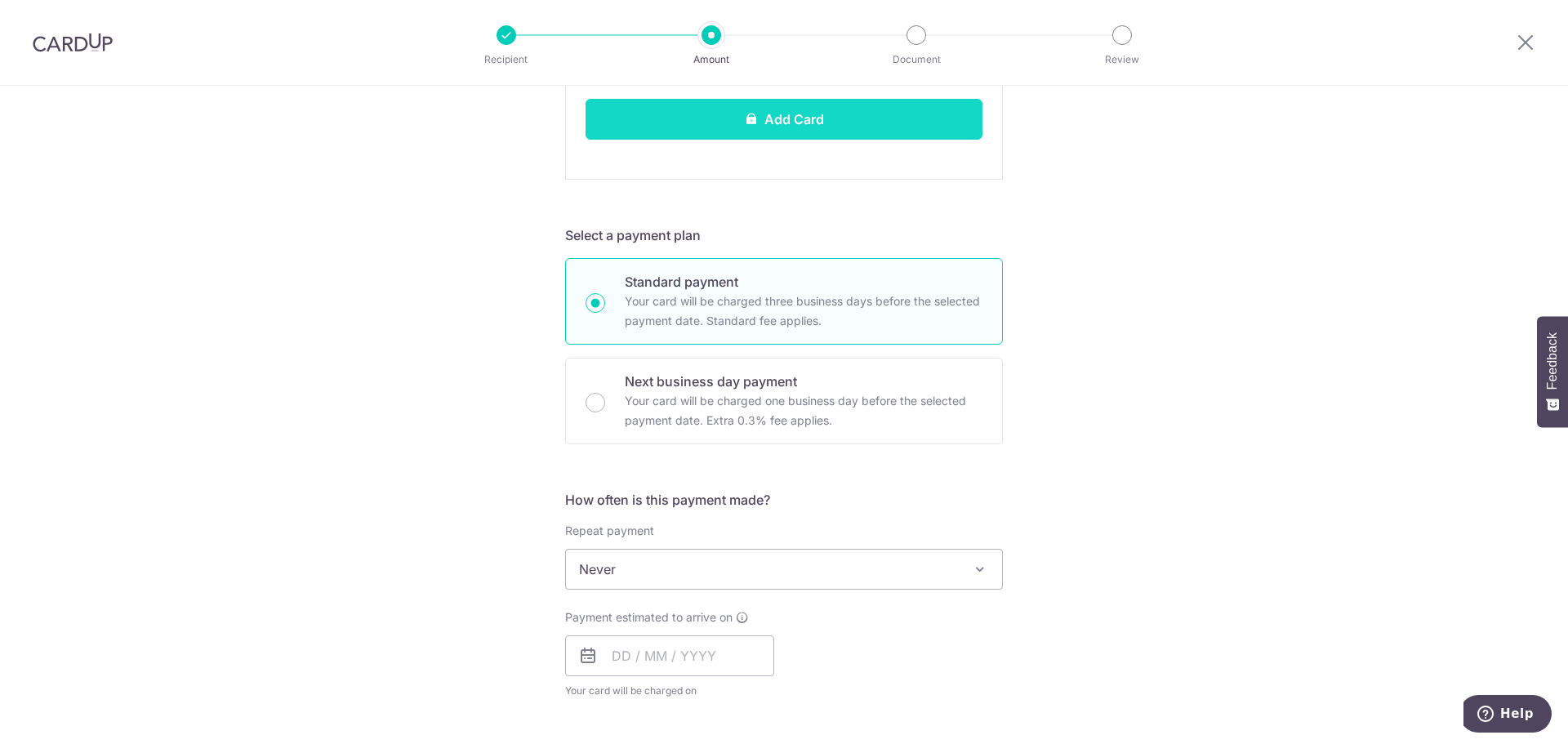
click at [815, 130] on button "Add Card" at bounding box center [784, 119] width 397 height 41
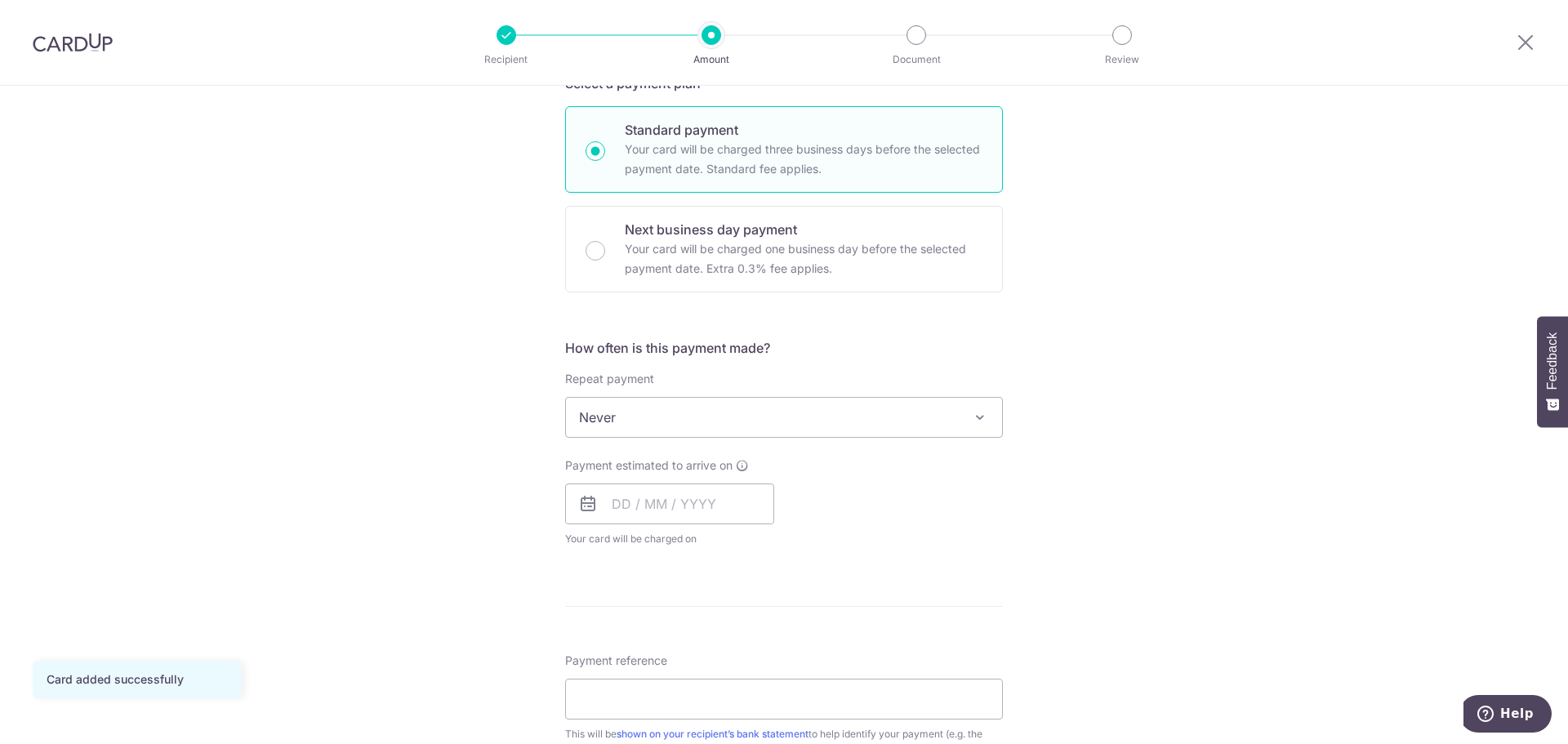
scroll to position [408, 0]
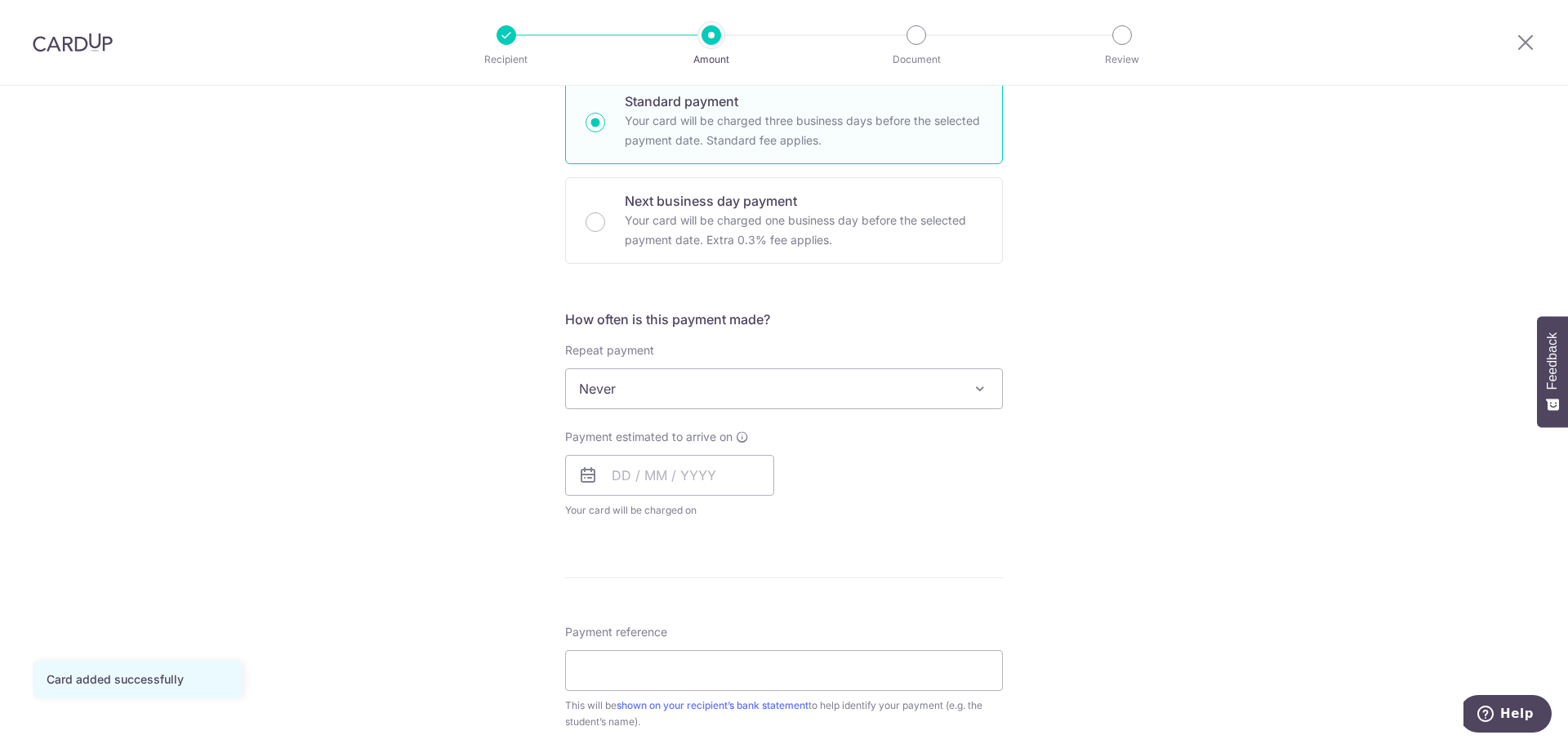
click at [820, 393] on span "Never" at bounding box center [784, 389] width 436 height 39
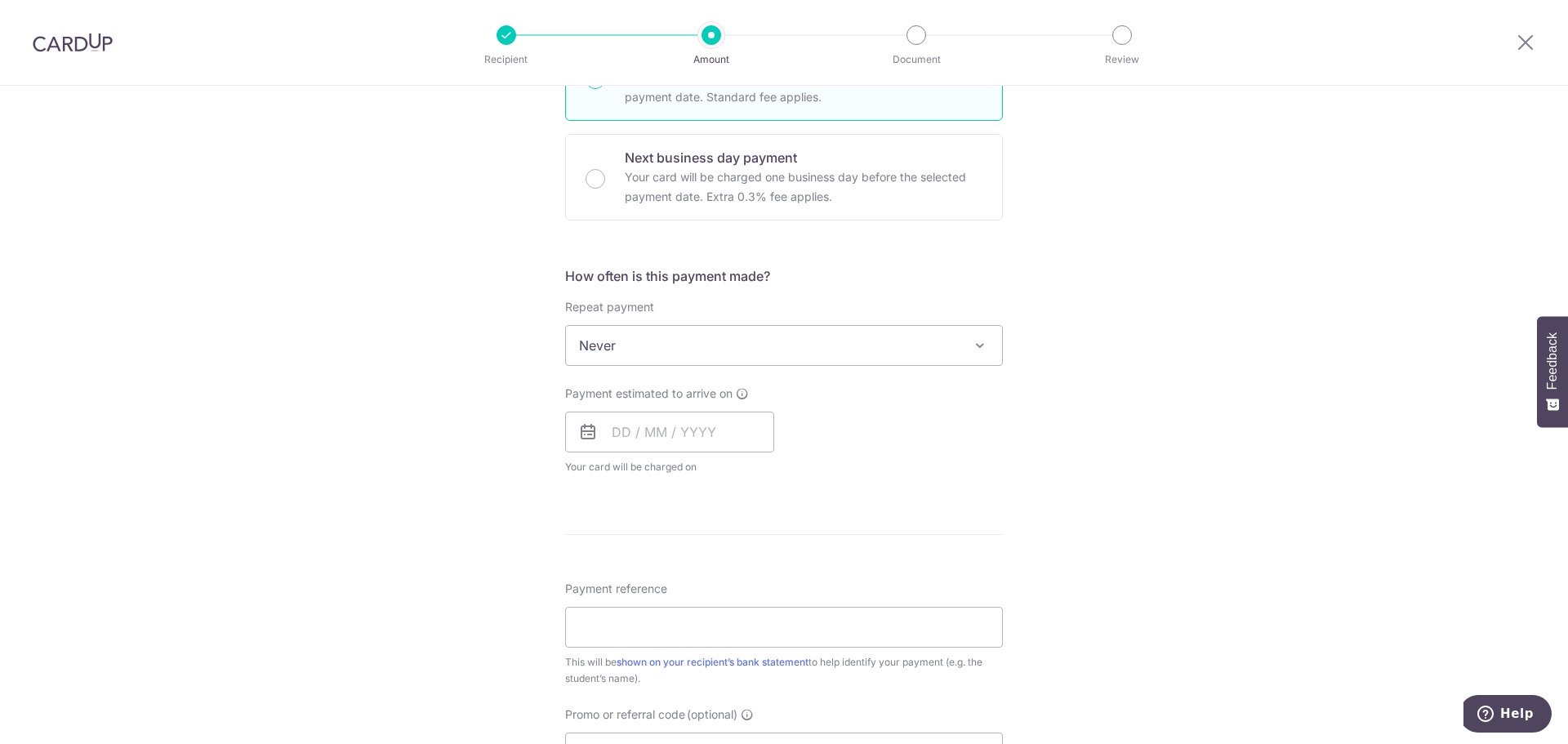
scroll to position [490, 0]
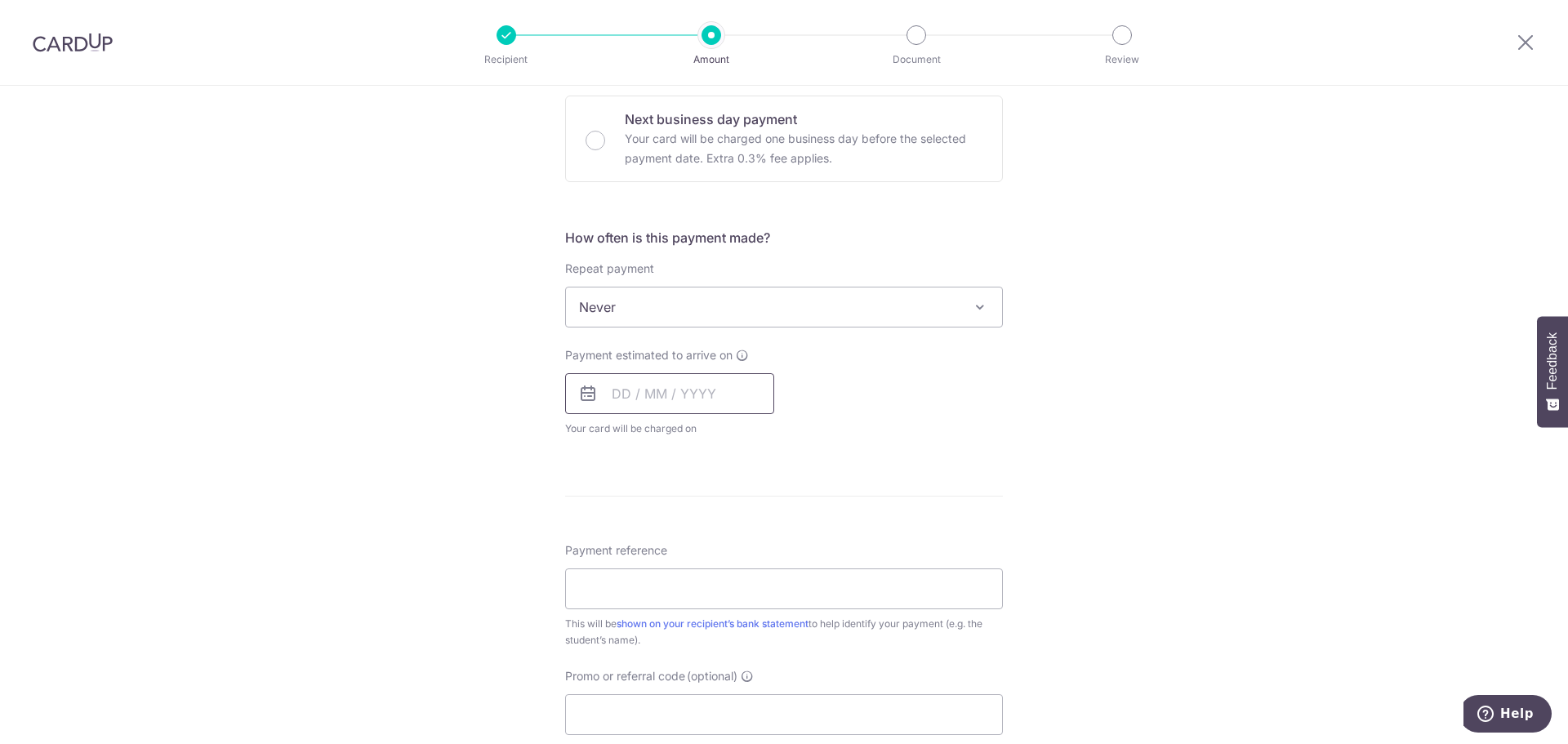
click at [725, 400] on input "text" at bounding box center [670, 393] width 209 height 41
click at [726, 509] on table "Sun Mon Tue Wed Thu Fri Sat 1 2 3 4 5 6 7 8 9 10 11 12 13 14 15 16 17 18 19 20 …" at bounding box center [696, 558] width 229 height 196
click at [721, 509] on table "Sun Mon Tue Wed Thu Fri Sat 1 2 3 4 5 6 7 8 9 10 11 12 13 14 15 16 17 18 19 20 …" at bounding box center [696, 558] width 229 height 196
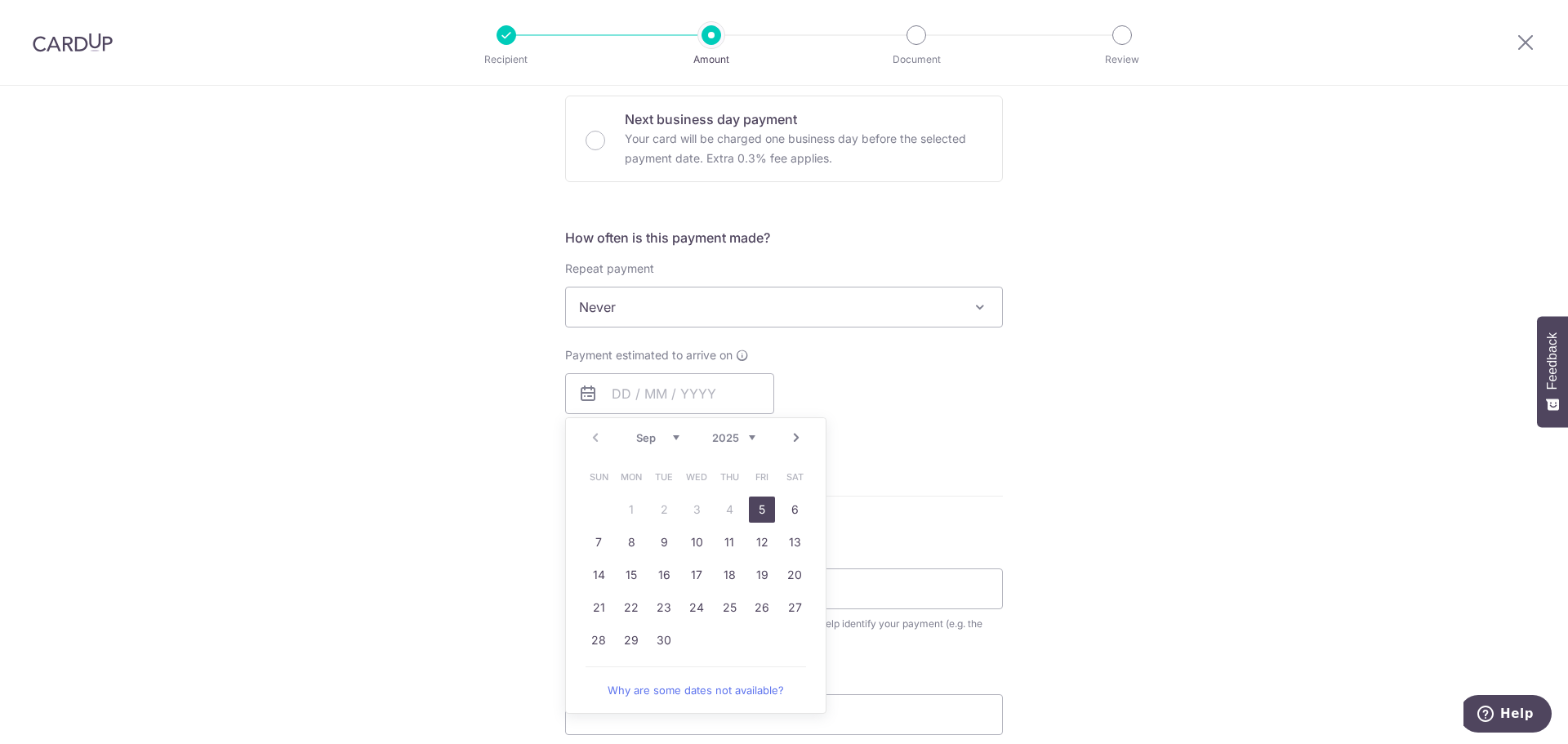
click at [754, 513] on link "5" at bounding box center [762, 509] width 26 height 26
type input "[DATE]"
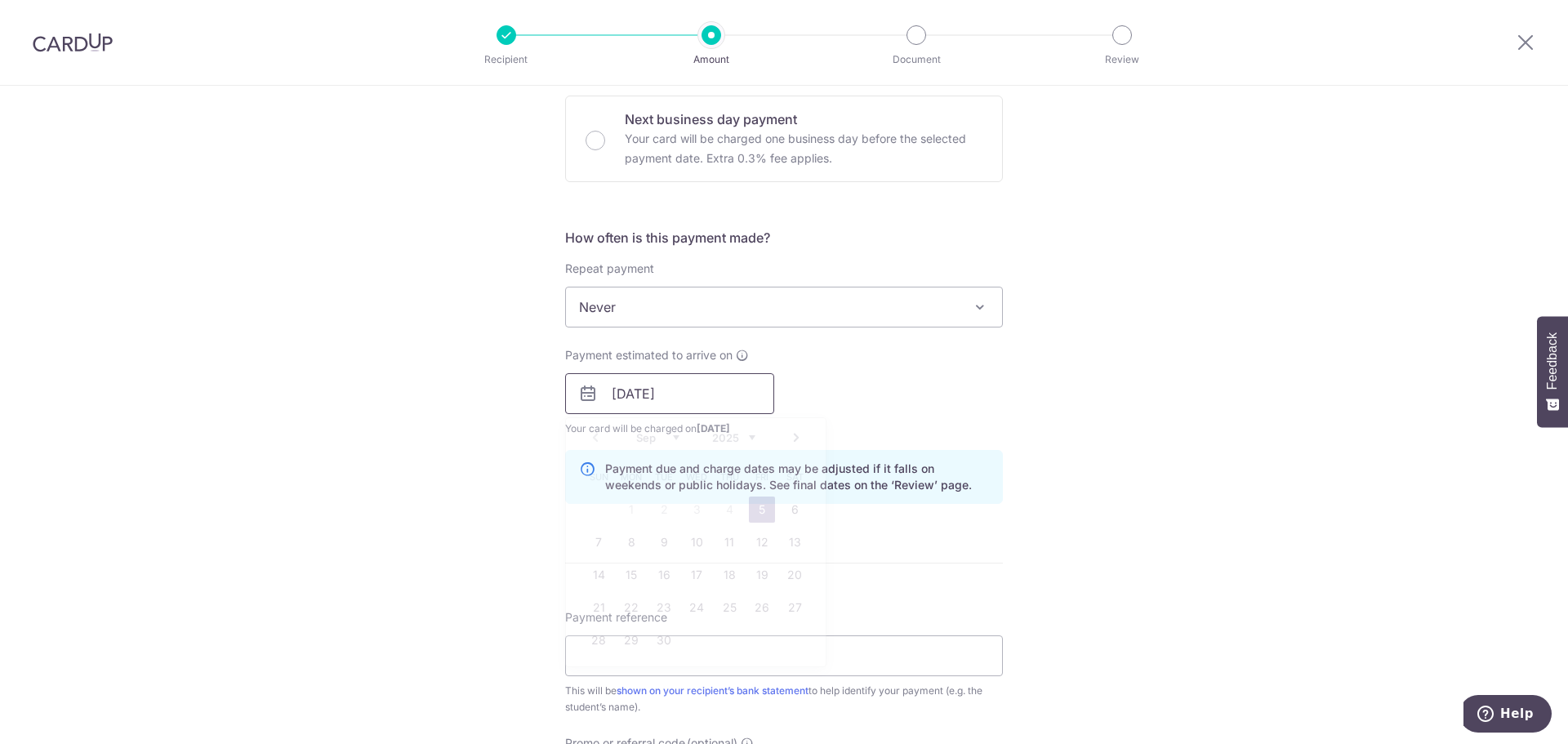
click at [667, 393] on input "[DATE]" at bounding box center [670, 393] width 209 height 41
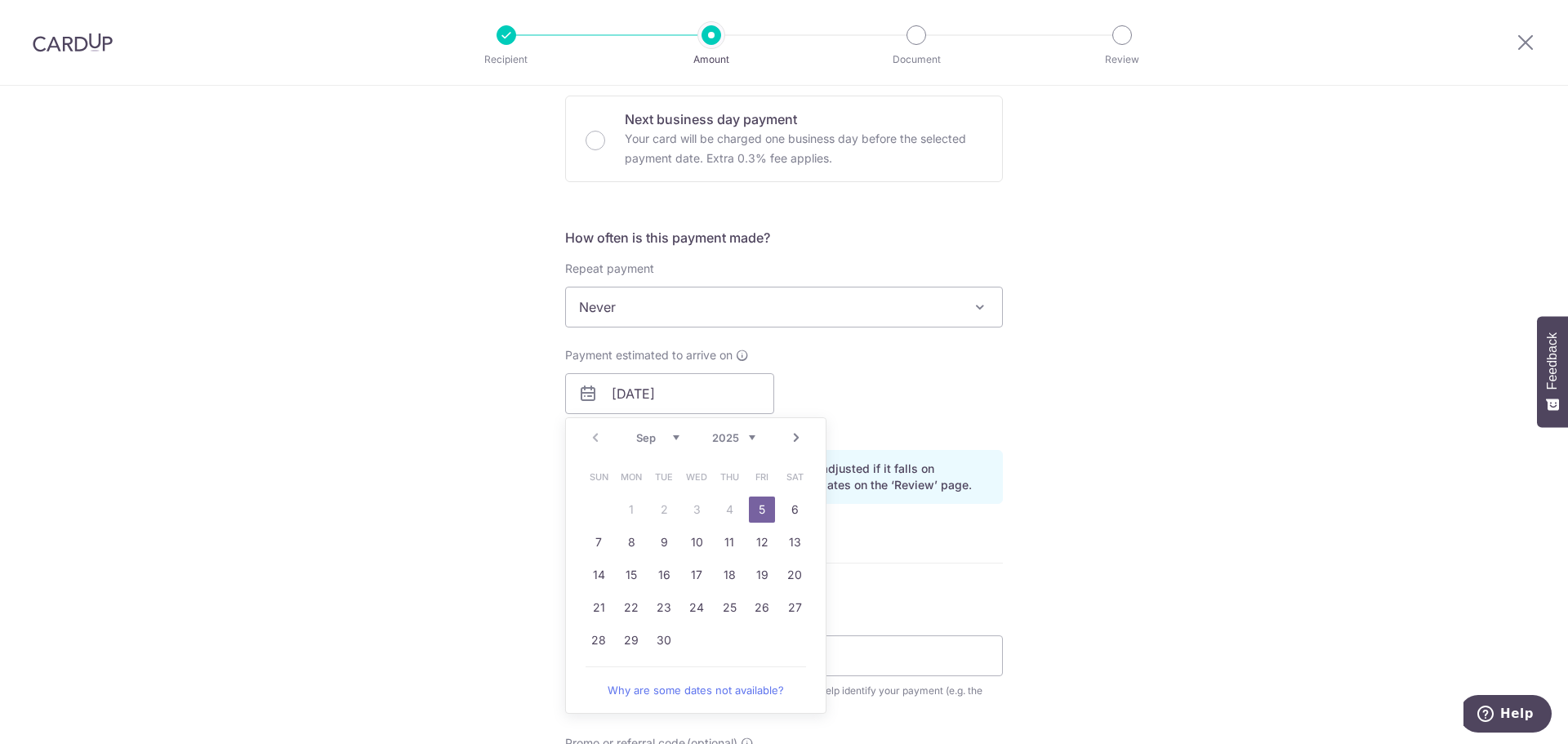
click at [720, 507] on table "Sun Mon Tue Wed Thu Fri Sat 1 2 3 4 5 6 7 8 9 10 11 12 13 14 15 16 17 18 19 20 …" at bounding box center [696, 558] width 229 height 196
click at [756, 511] on link "5" at bounding box center [762, 509] width 26 height 26
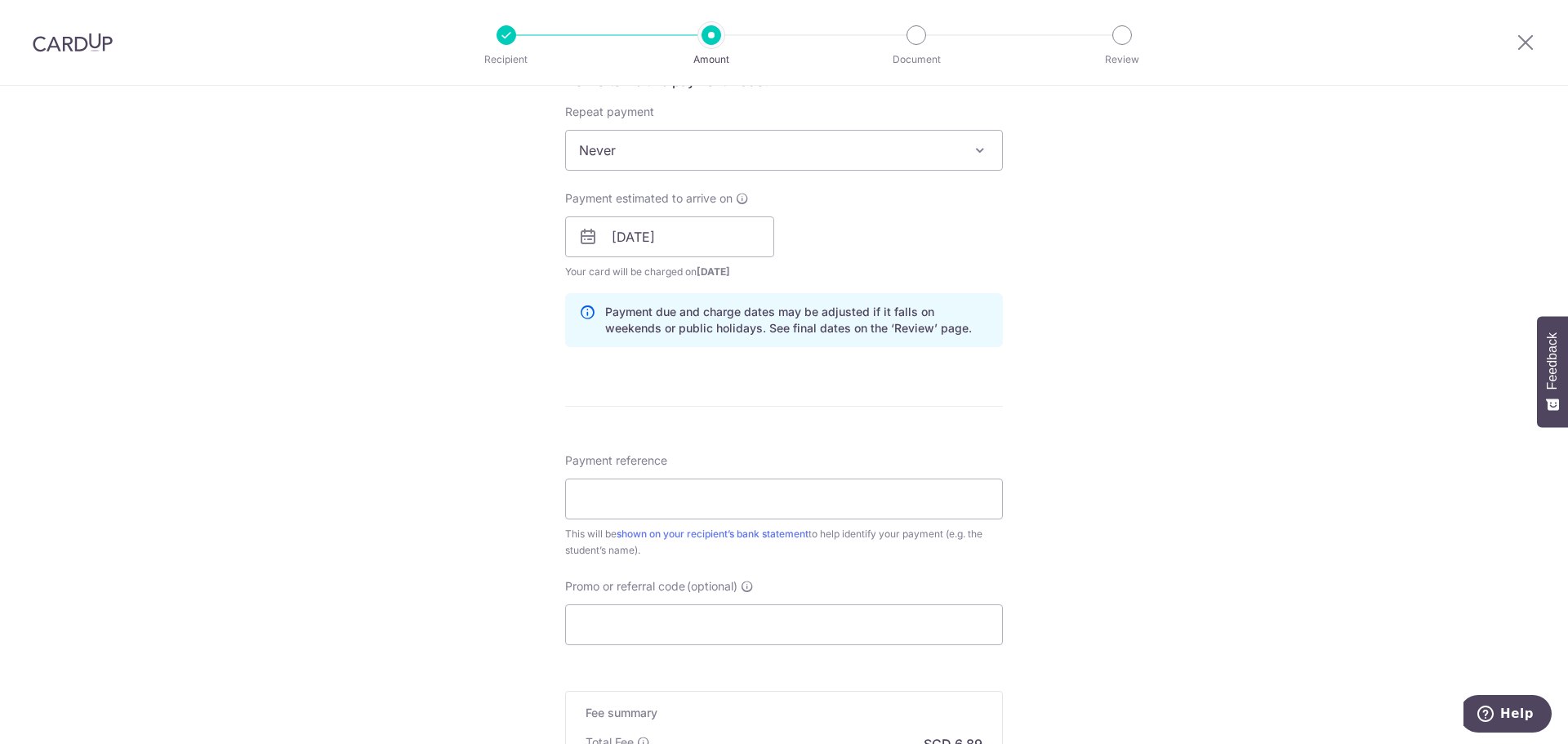
scroll to position [653, 0]
click at [852, 498] on input "Payment reference" at bounding box center [784, 493] width 438 height 41
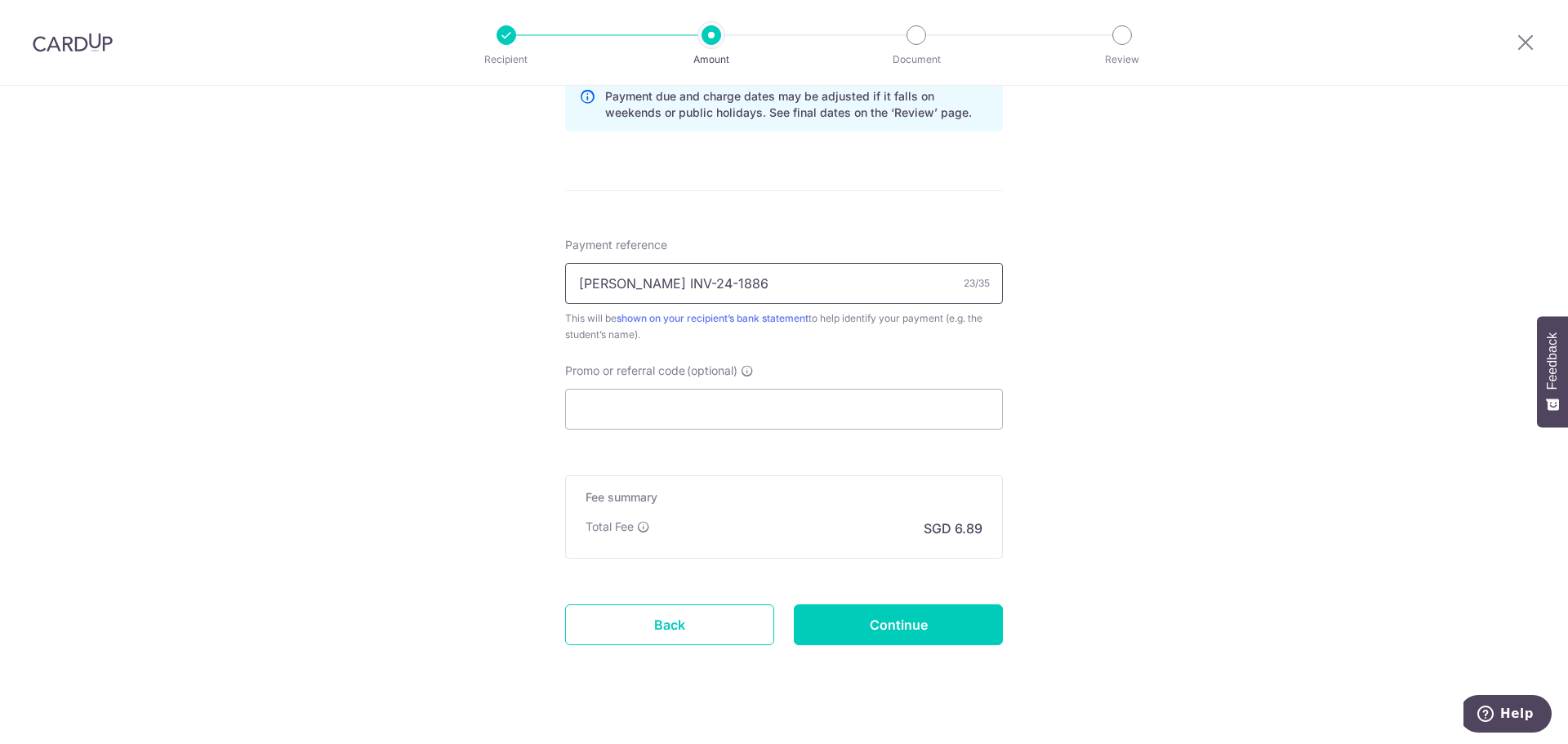
scroll to position [886, 0]
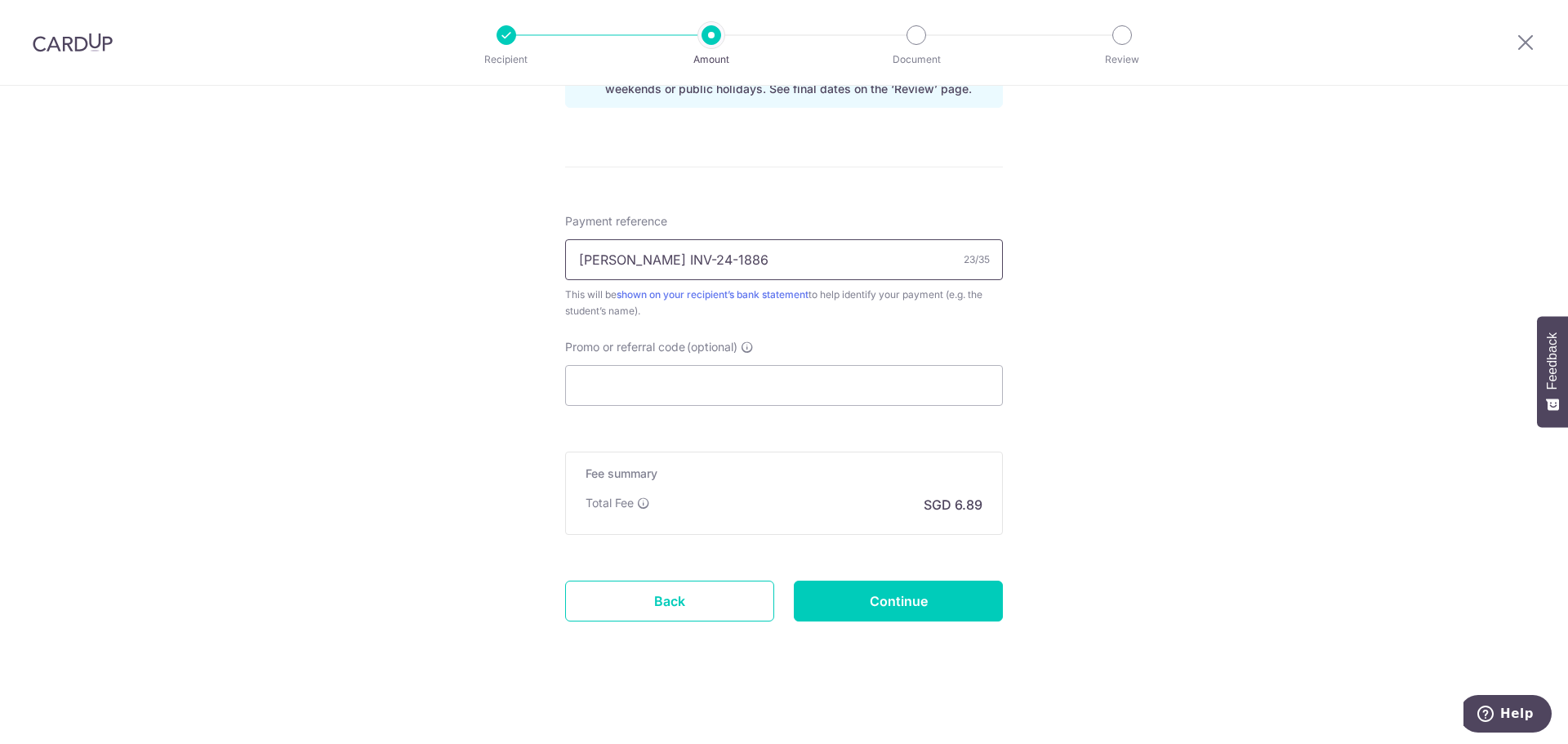
type input "[PERSON_NAME] INV-24-1886"
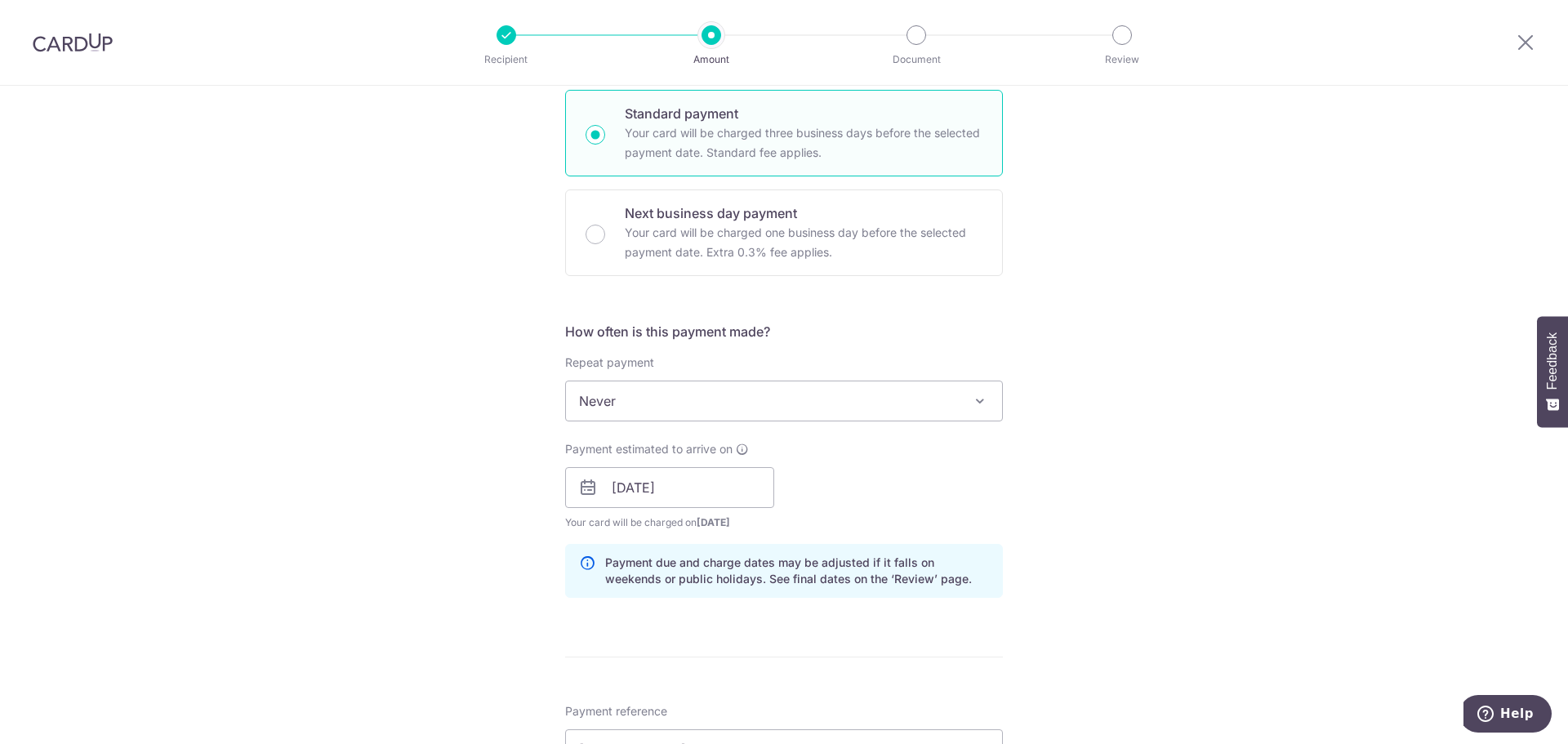
scroll to position [0, 0]
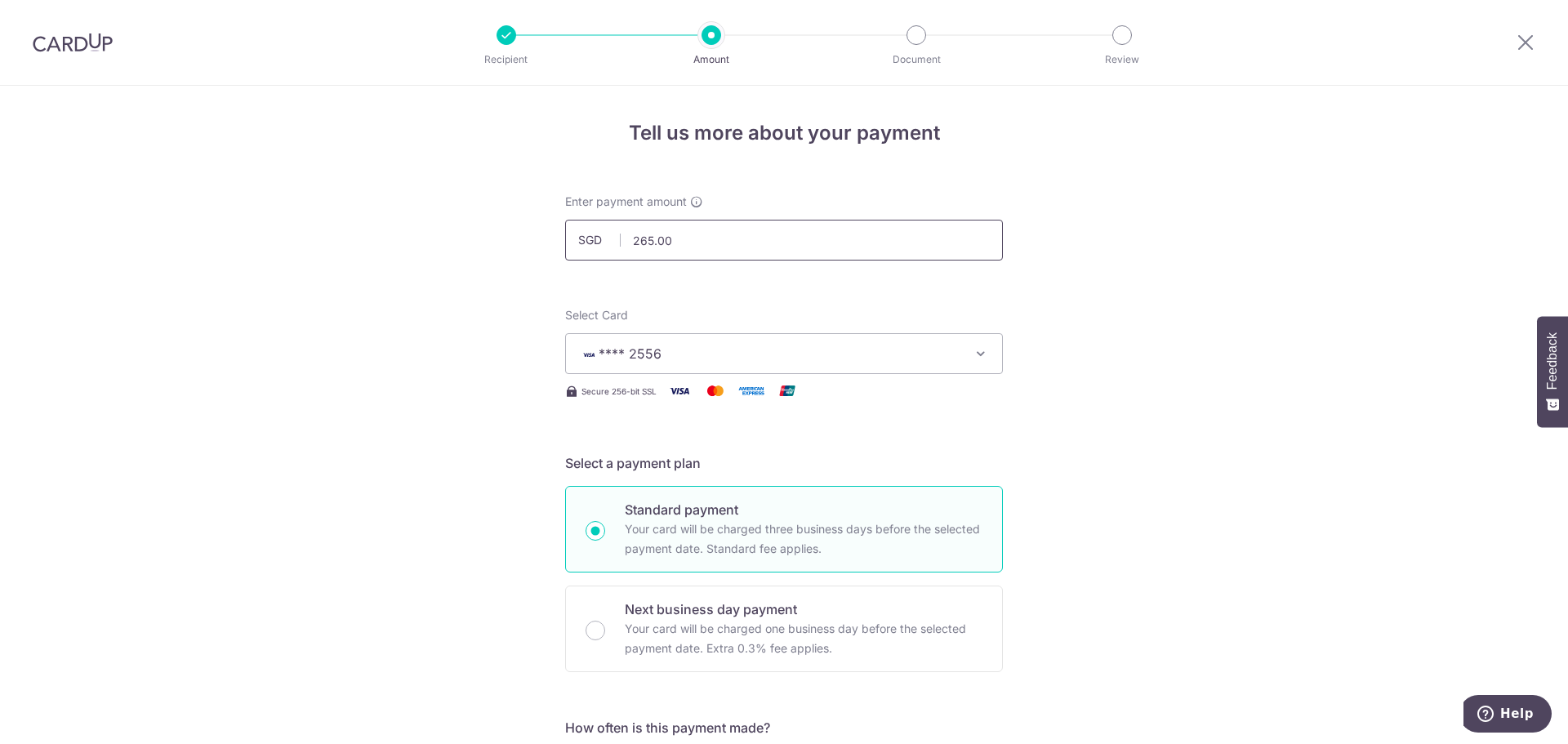
drag, startPoint x: 700, startPoint y: 246, endPoint x: 600, endPoint y: 246, distance: 100.0
click at [600, 246] on div "SGD 265.00 265.00" at bounding box center [784, 240] width 438 height 41
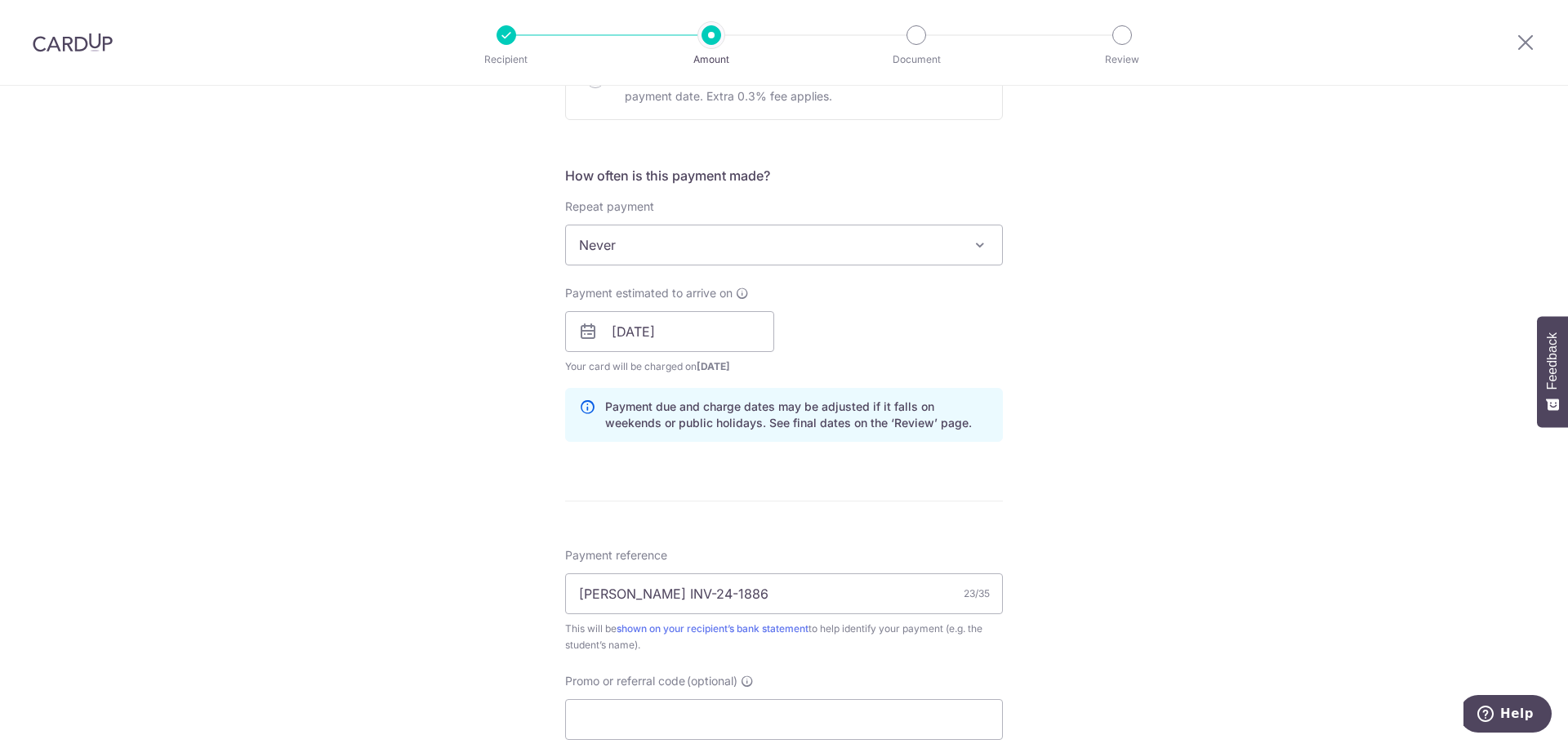
scroll to position [817, 0]
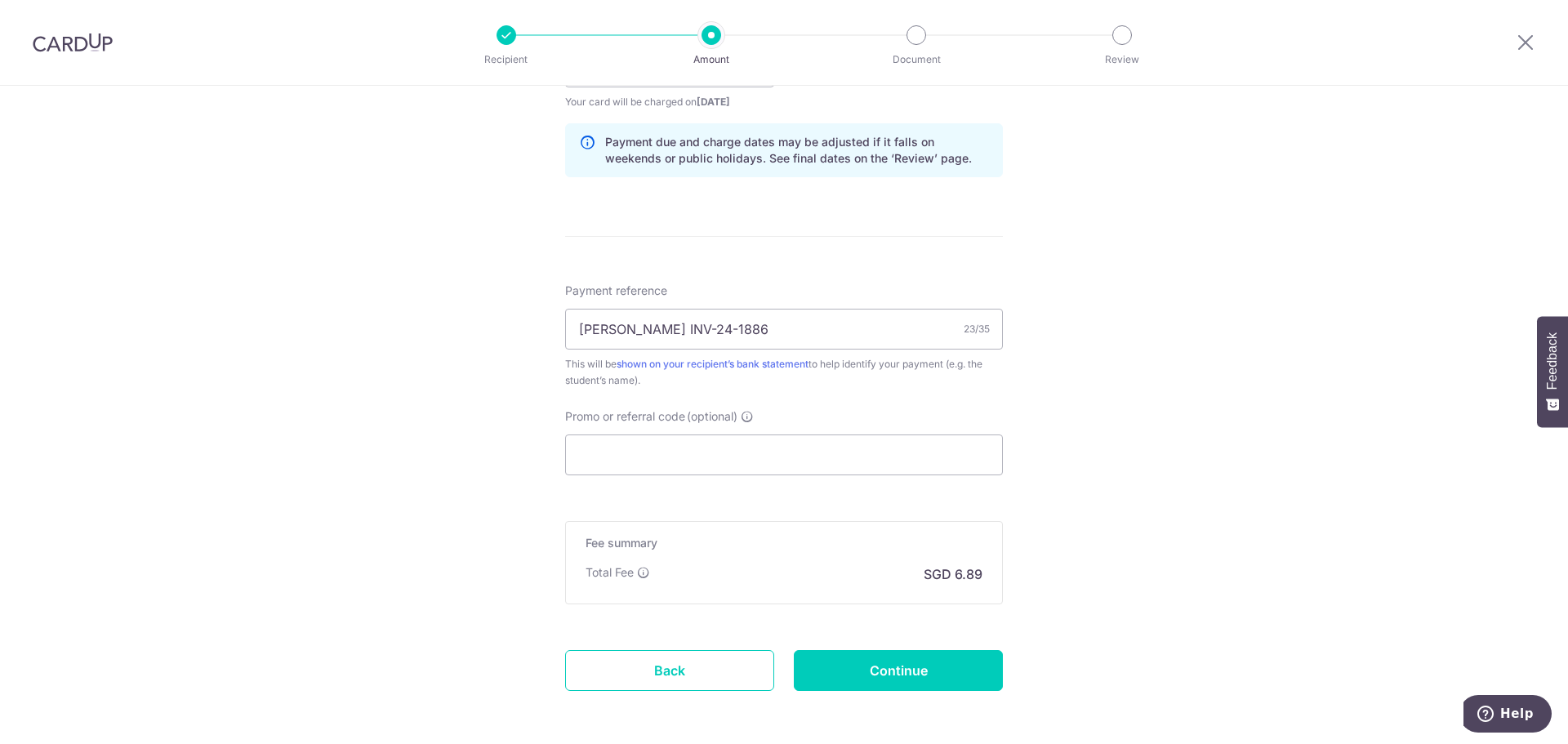
click at [1156, 323] on div "Tell us more about your payment Enter payment amount SGD 2465 265.00 Card added…" at bounding box center [784, 40] width 1568 height 1544
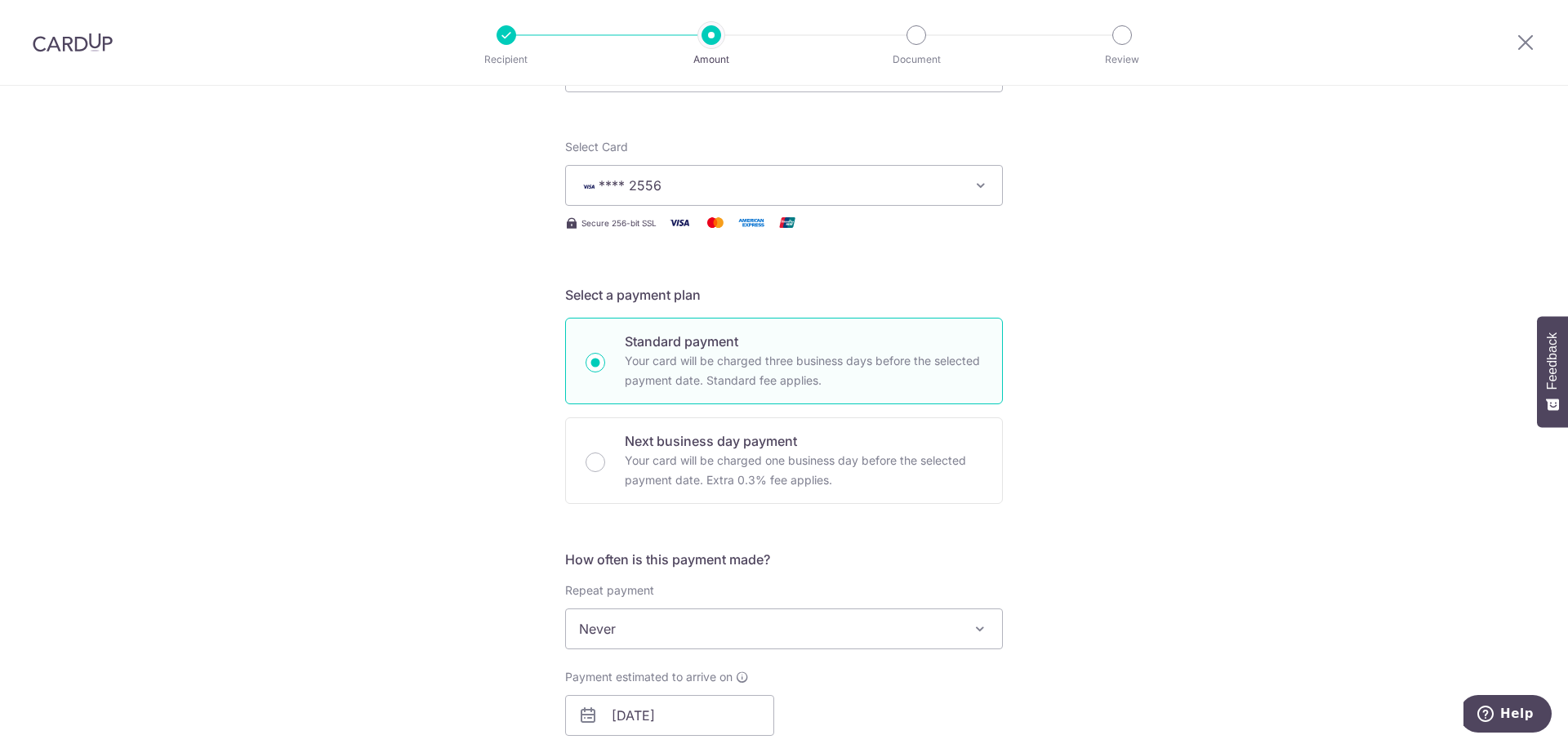
scroll to position [81, 0]
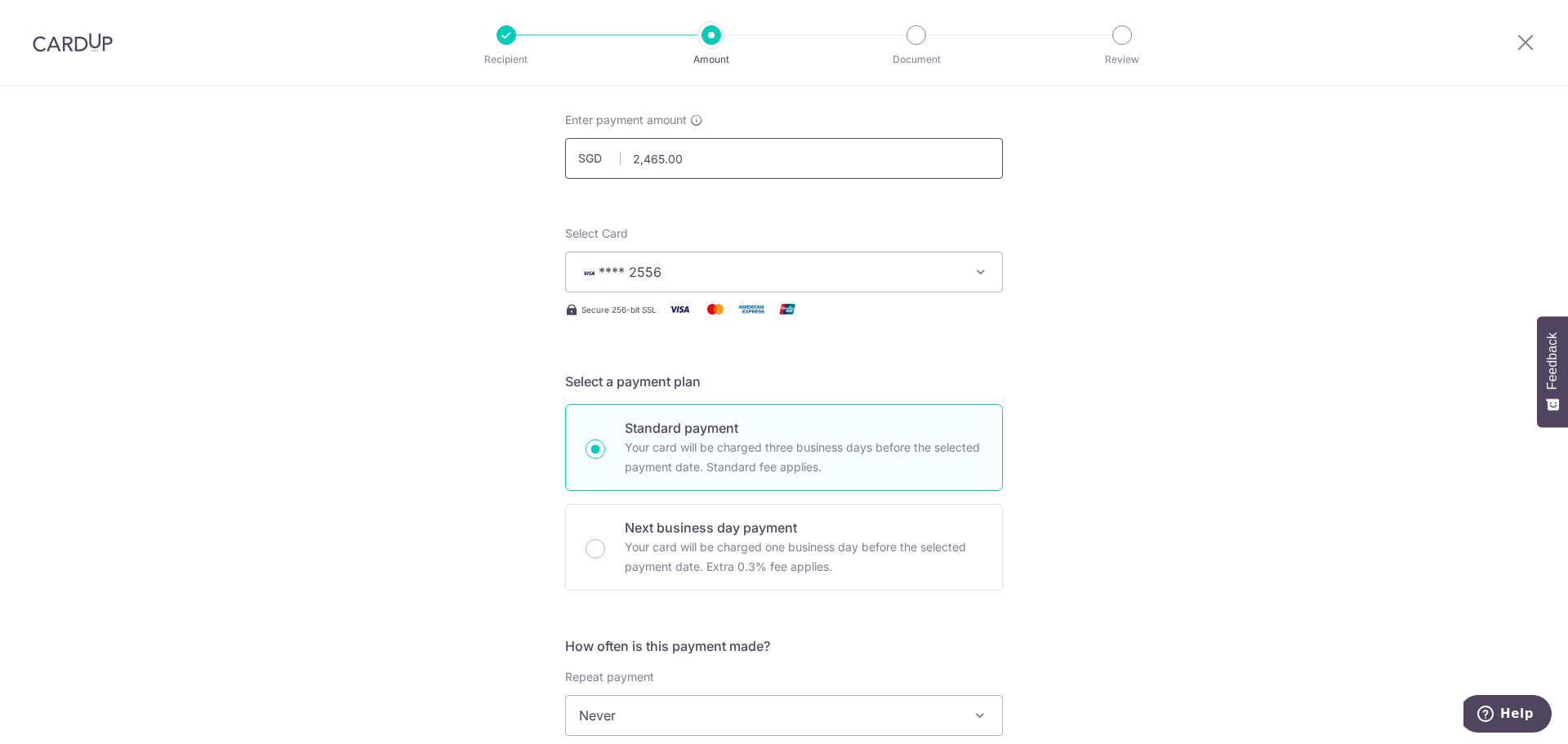
drag, startPoint x: 693, startPoint y: 159, endPoint x: 593, endPoint y: 155, distance: 100.1
click at [593, 155] on div "SGD 2,465.00 2465.00" at bounding box center [784, 159] width 438 height 41
type input "265.00"
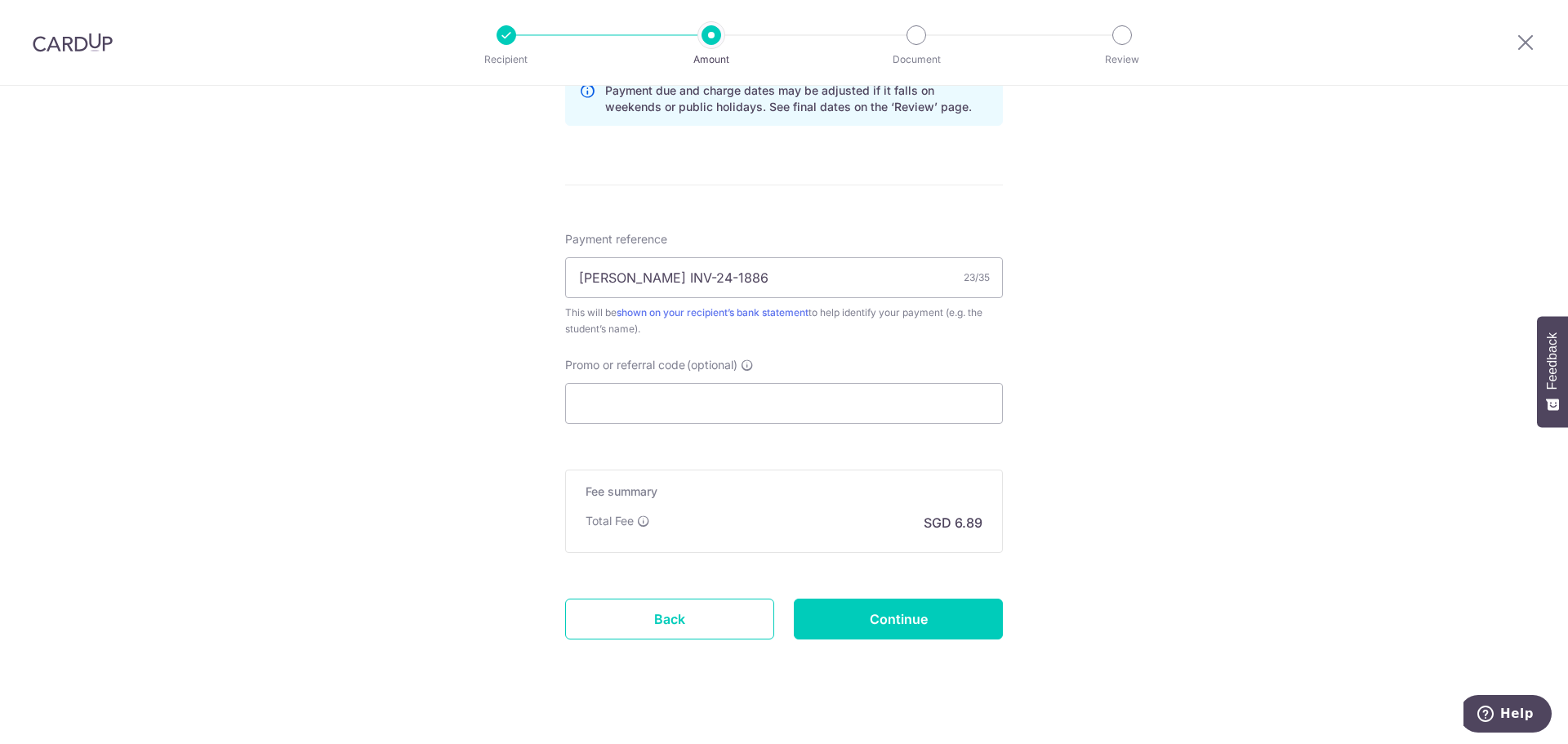
scroll to position [886, 0]
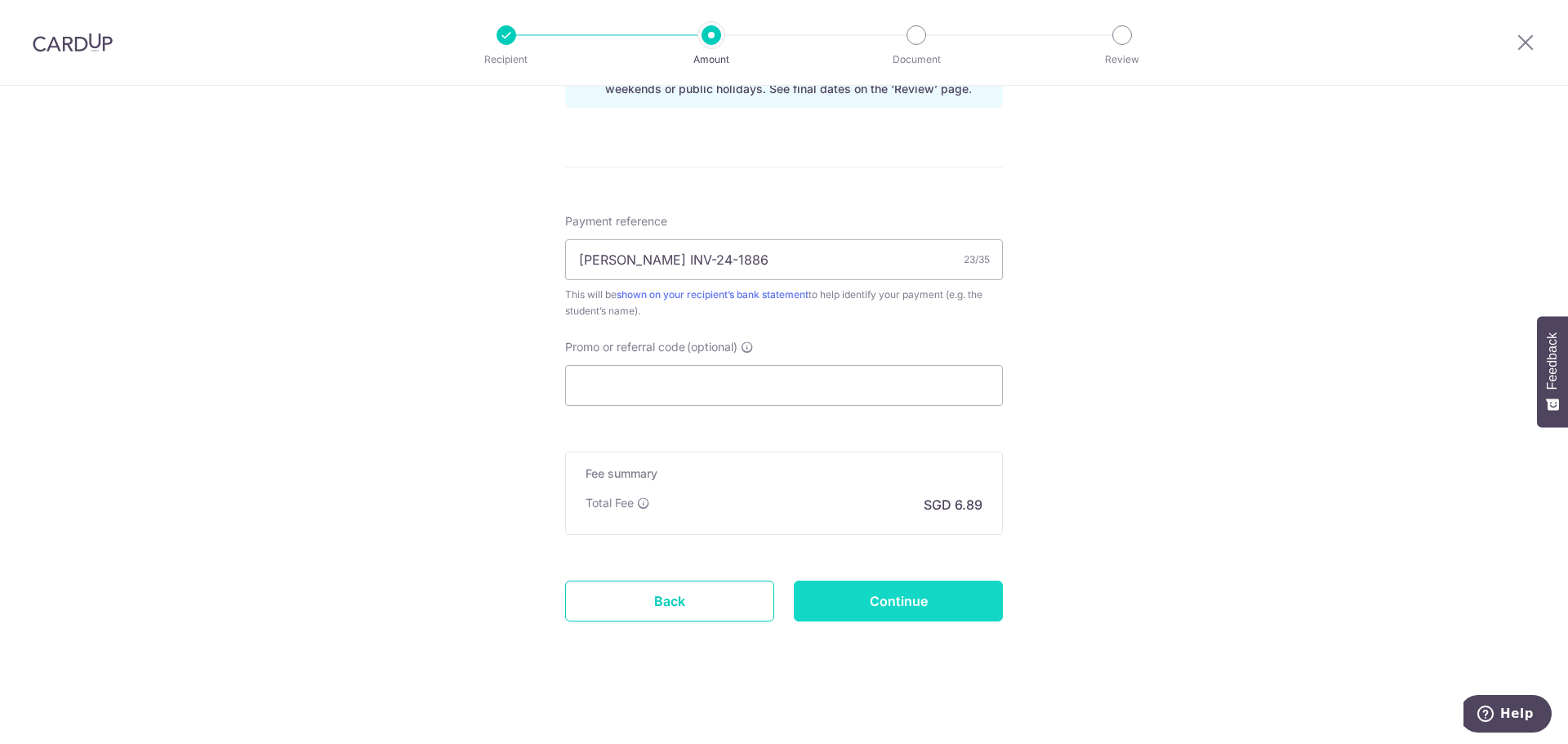
click at [916, 605] on input "Continue" at bounding box center [898, 601] width 209 height 41
type input "Create Schedule"
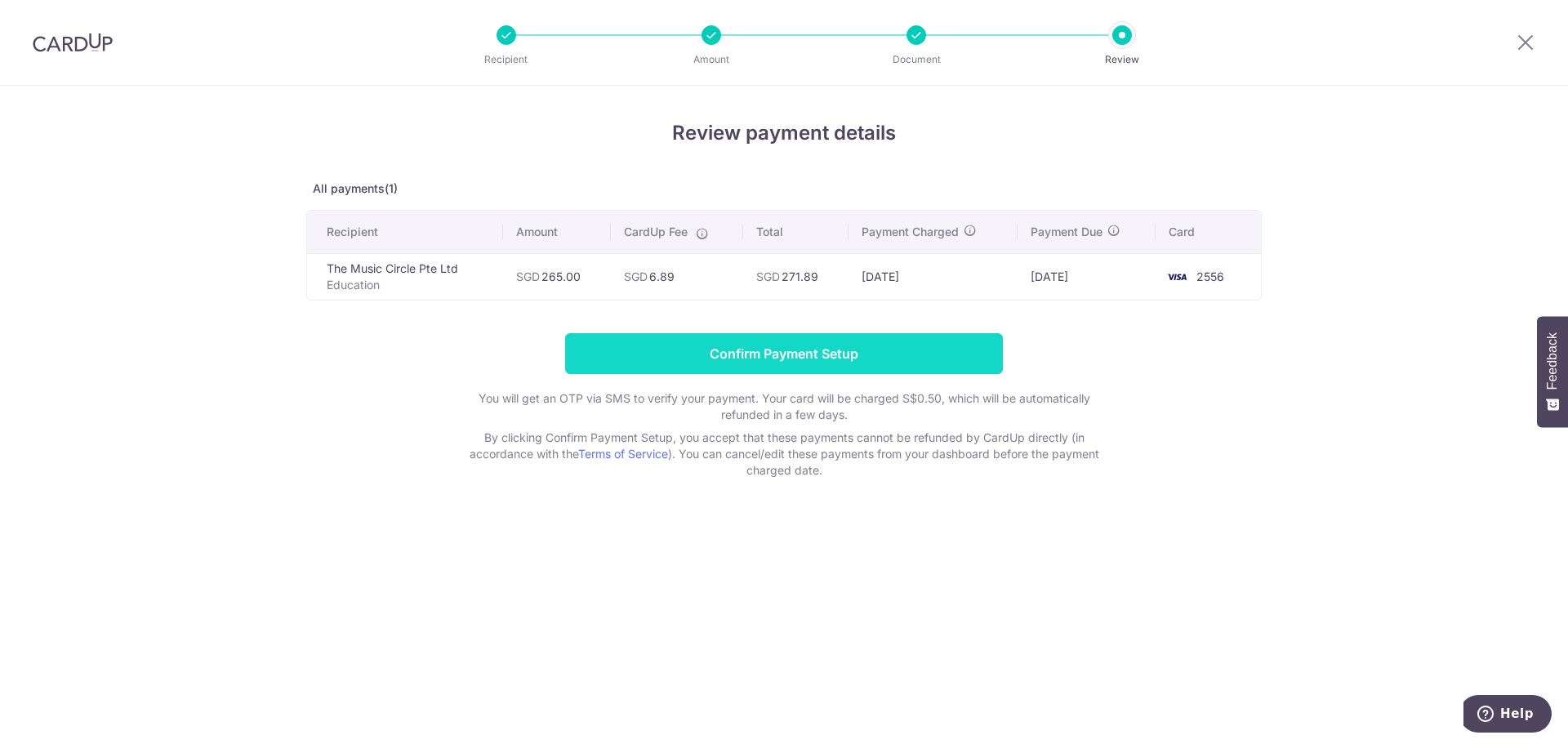
click at [814, 361] on input "Confirm Payment Setup" at bounding box center [784, 354] width 438 height 41
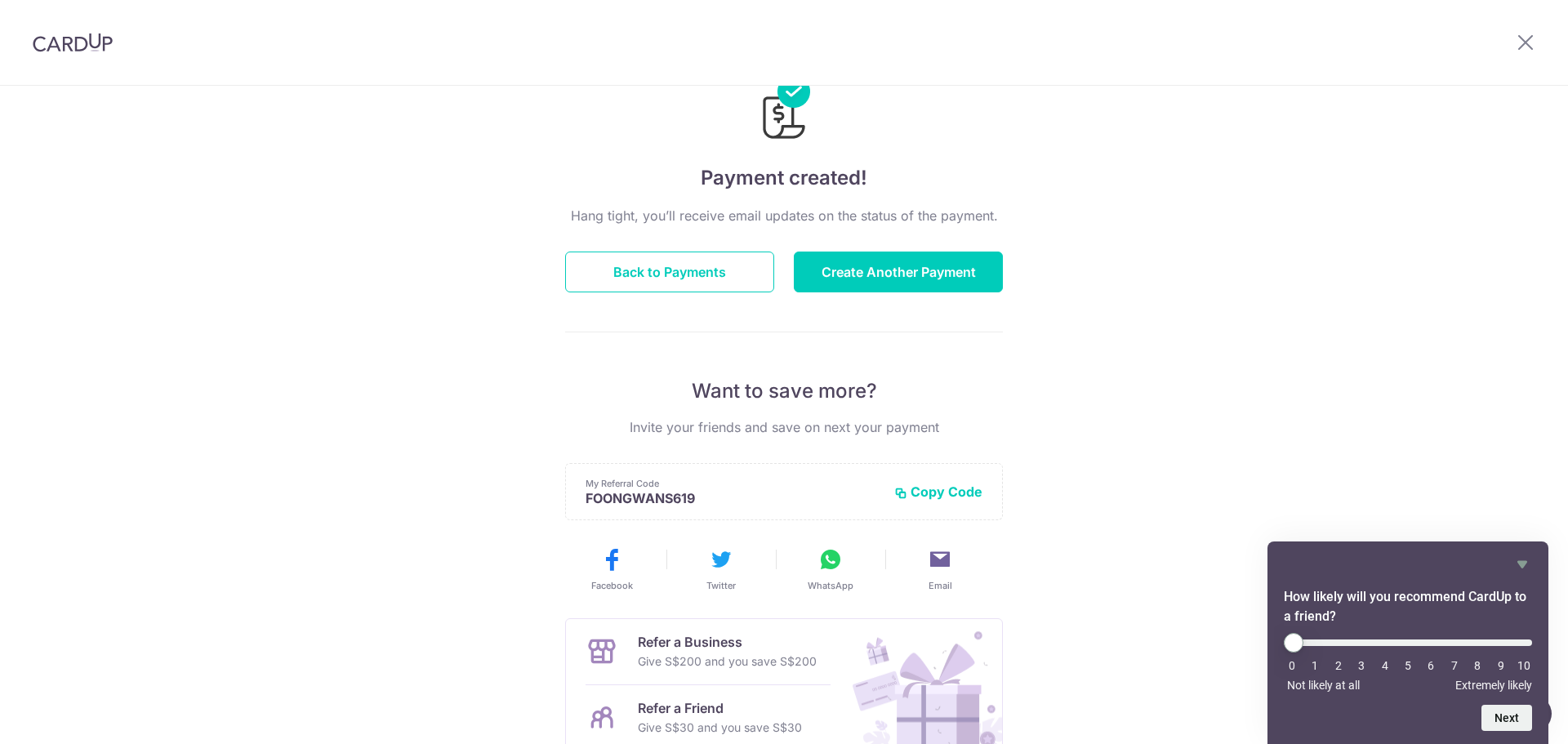
scroll to position [81, 0]
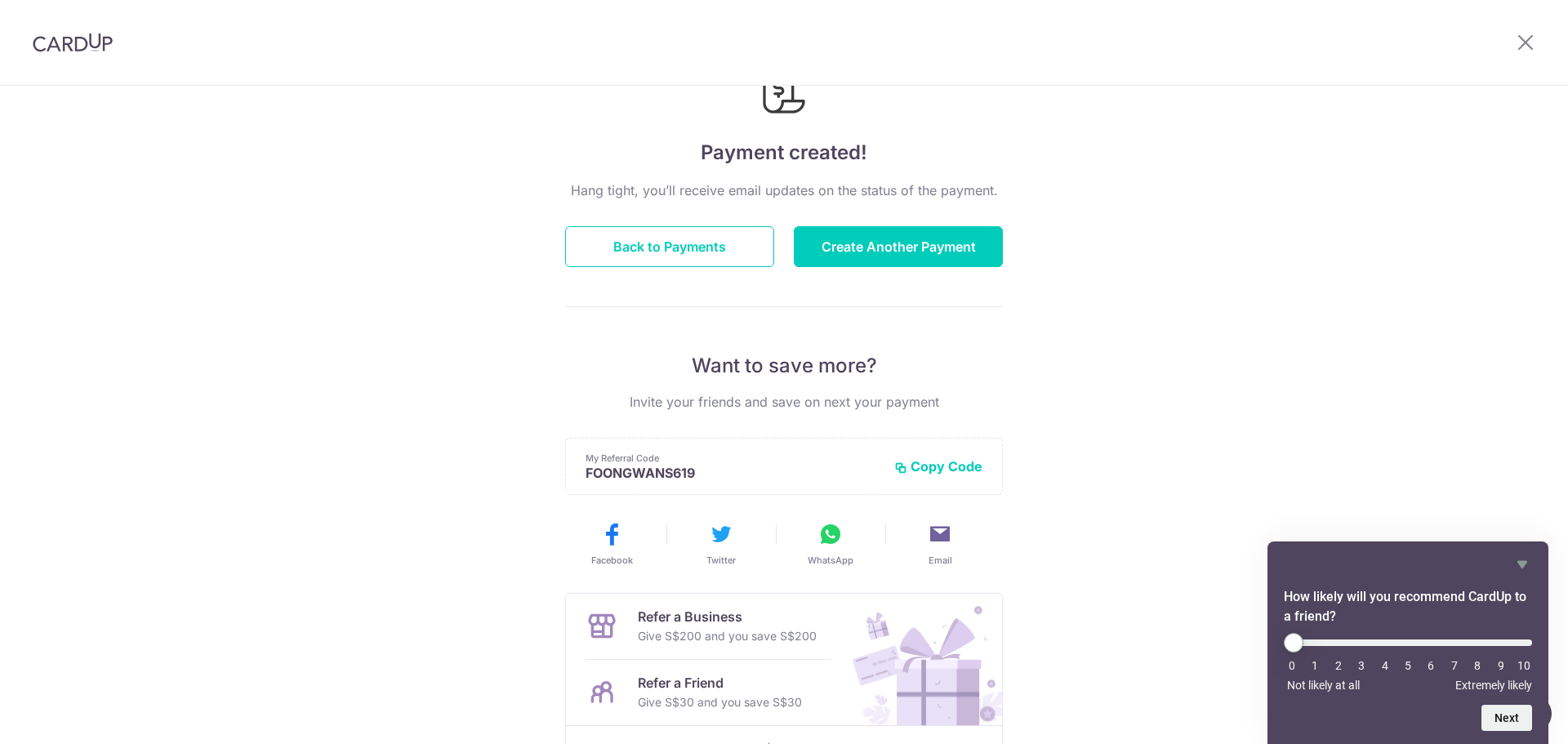
drag, startPoint x: 703, startPoint y: 471, endPoint x: 558, endPoint y: 460, distance: 145.4
click at [558, 460] on div "Payment created! Hang tight, you’ll receive email updates on the status of the …" at bounding box center [784, 440] width 1568 height 872
copy div "My Referral Code FOONGWANS619"
click at [1228, 384] on div "Payment created! Hang tight, you’ll receive email updates on the status of the …" at bounding box center [784, 440] width 1568 height 872
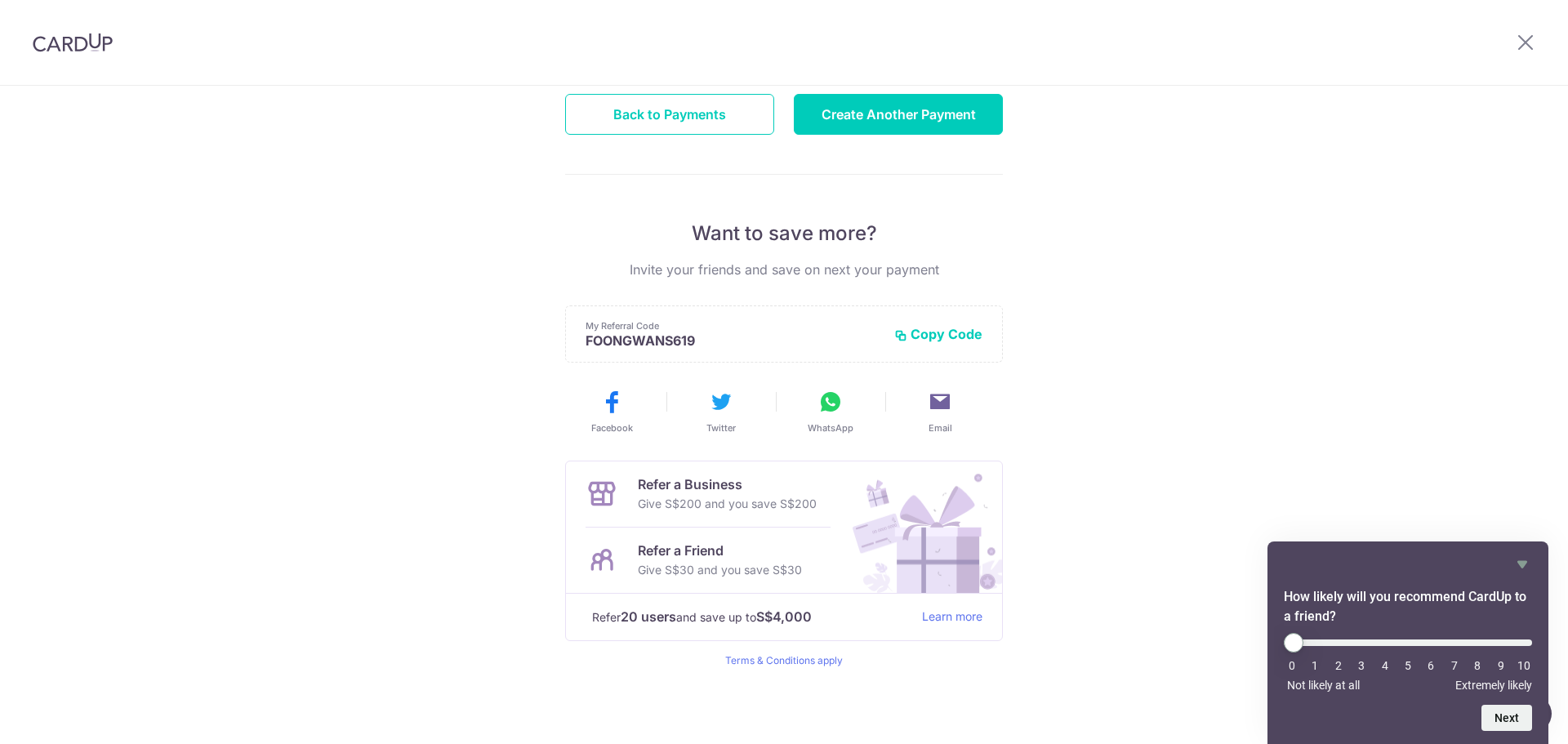
scroll to position [0, 0]
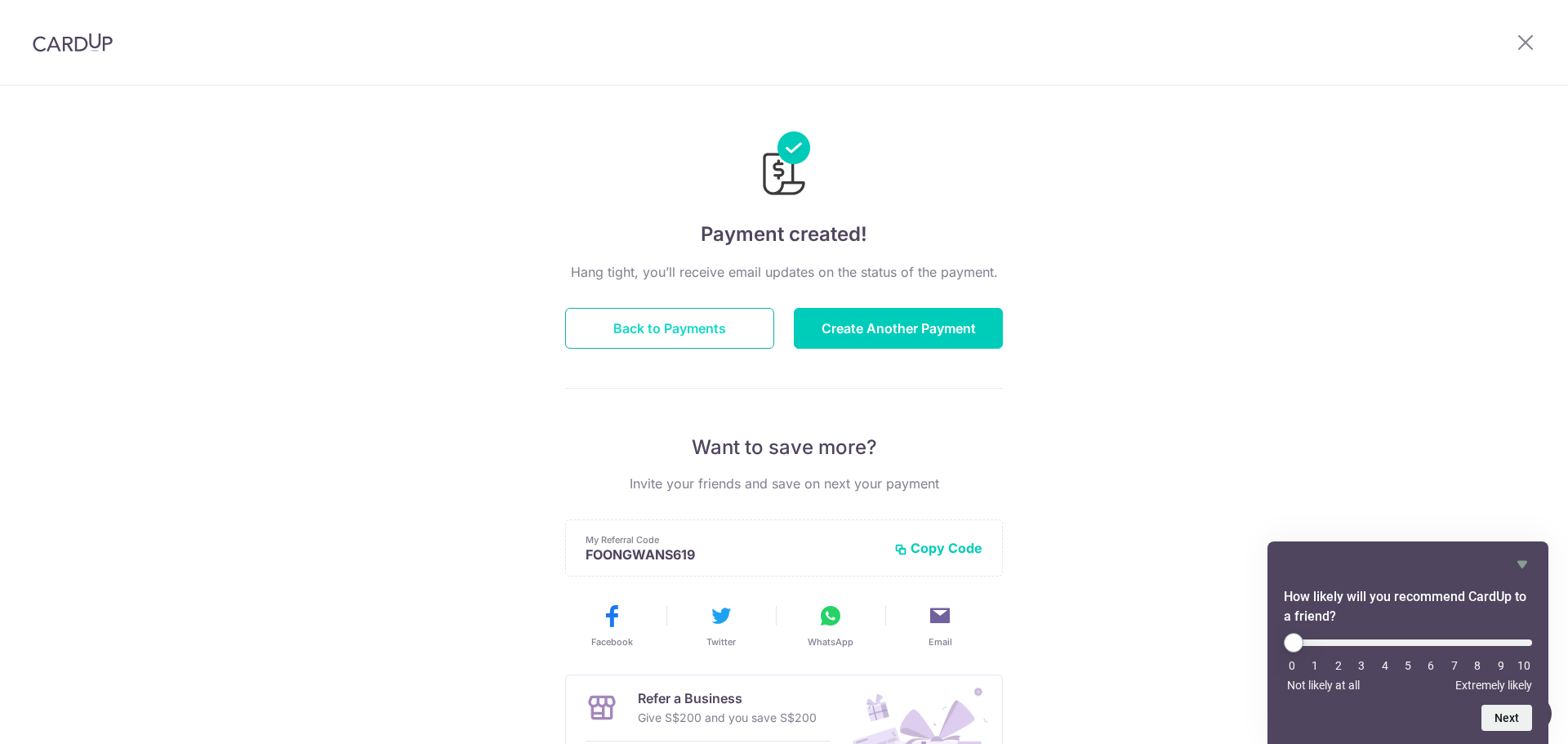
click at [664, 316] on button "Back to Payments" at bounding box center [670, 328] width 209 height 41
